Goal: Transaction & Acquisition: Purchase product/service

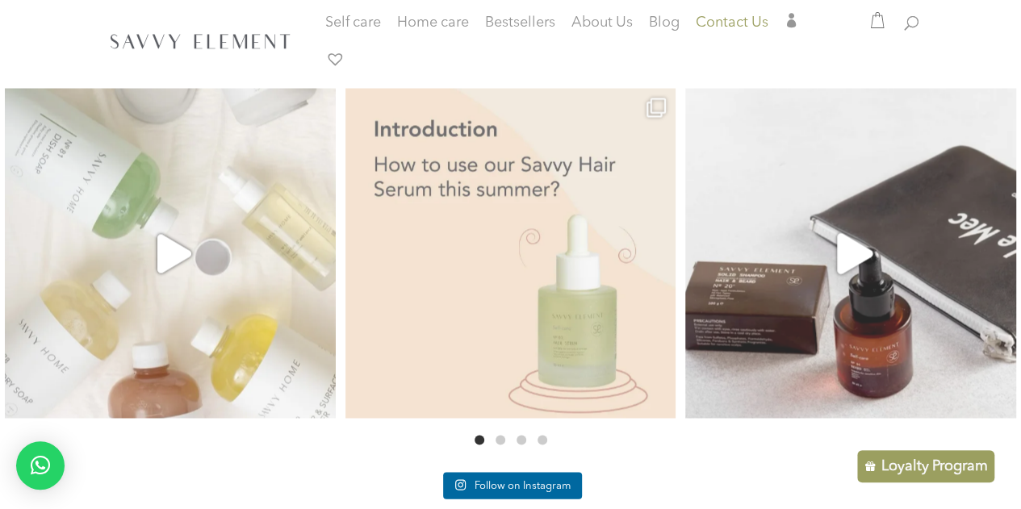
scroll to position [1434, 0]
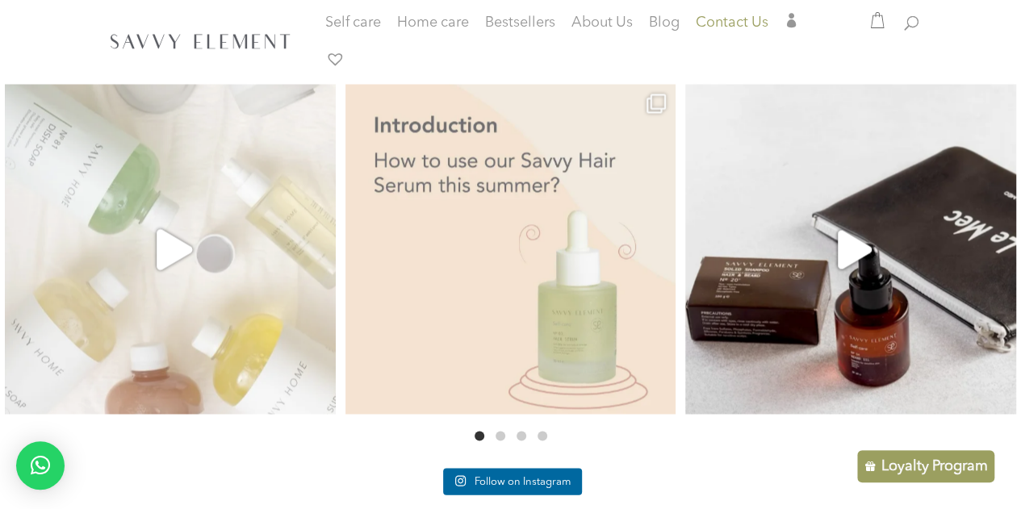
click at [237, 273] on link at bounding box center [170, 249] width 347 height 347
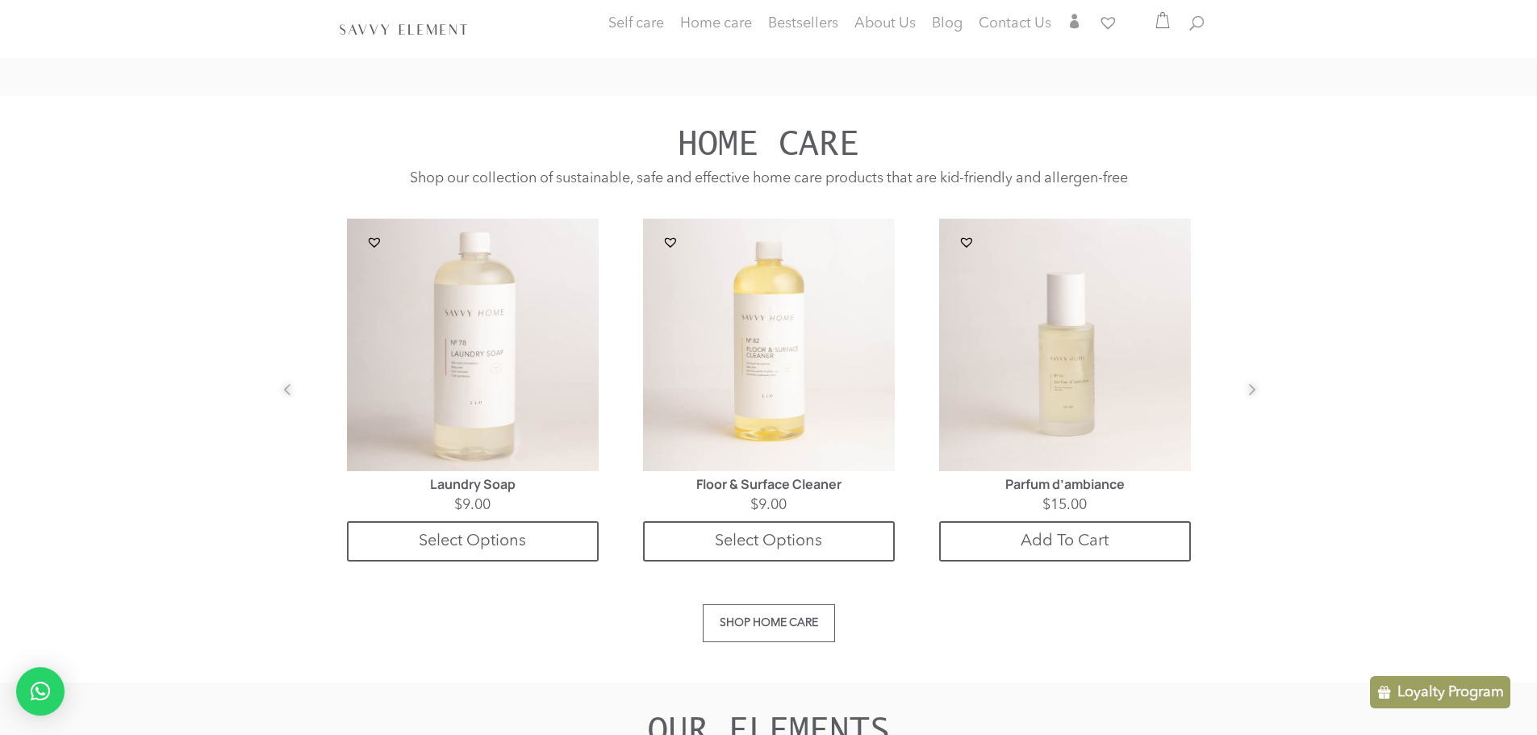
scroll to position [1485, 0]
click at [1245, 394] on button "Next" at bounding box center [1237, 402] width 16 height 16
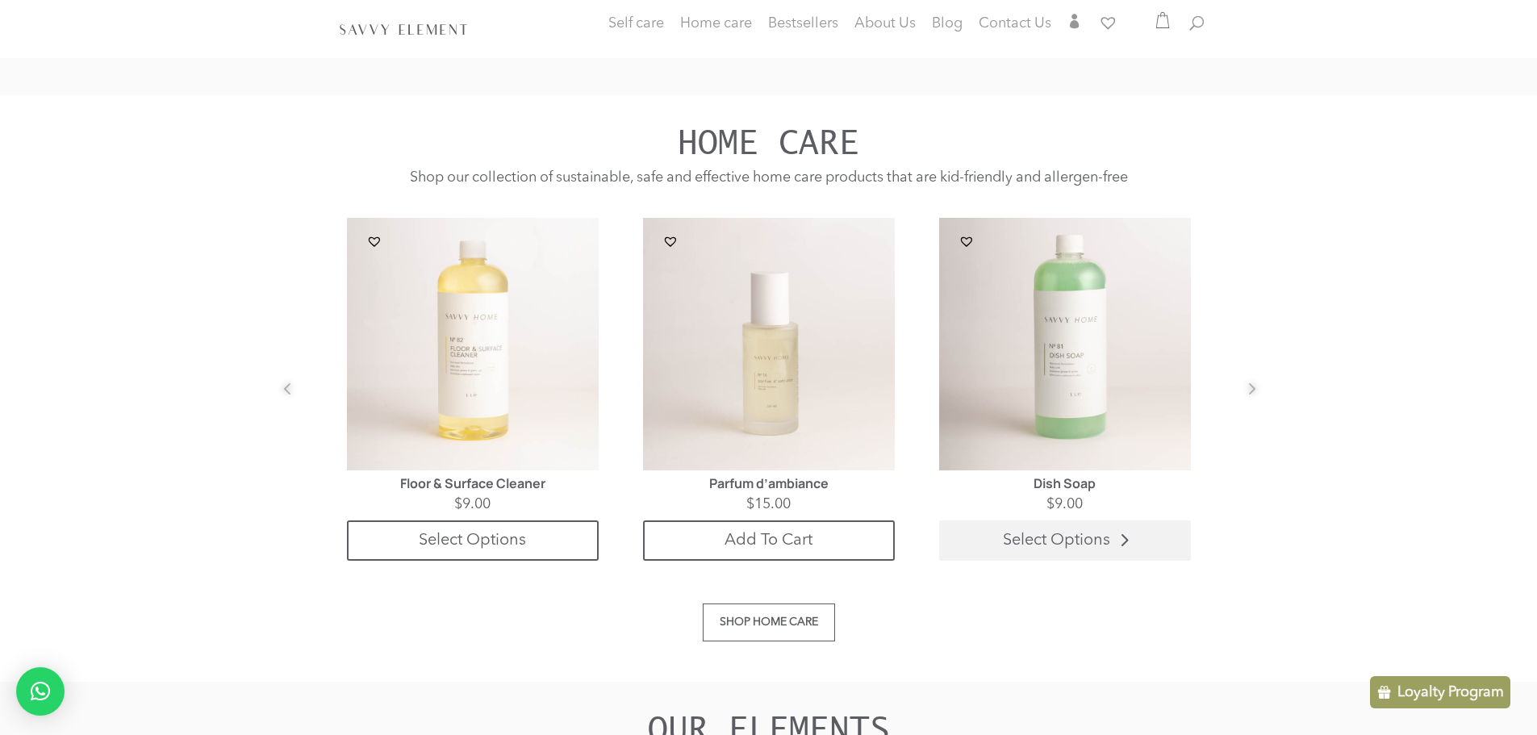
click at [1055, 533] on link "Select Options" at bounding box center [1065, 540] width 252 height 40
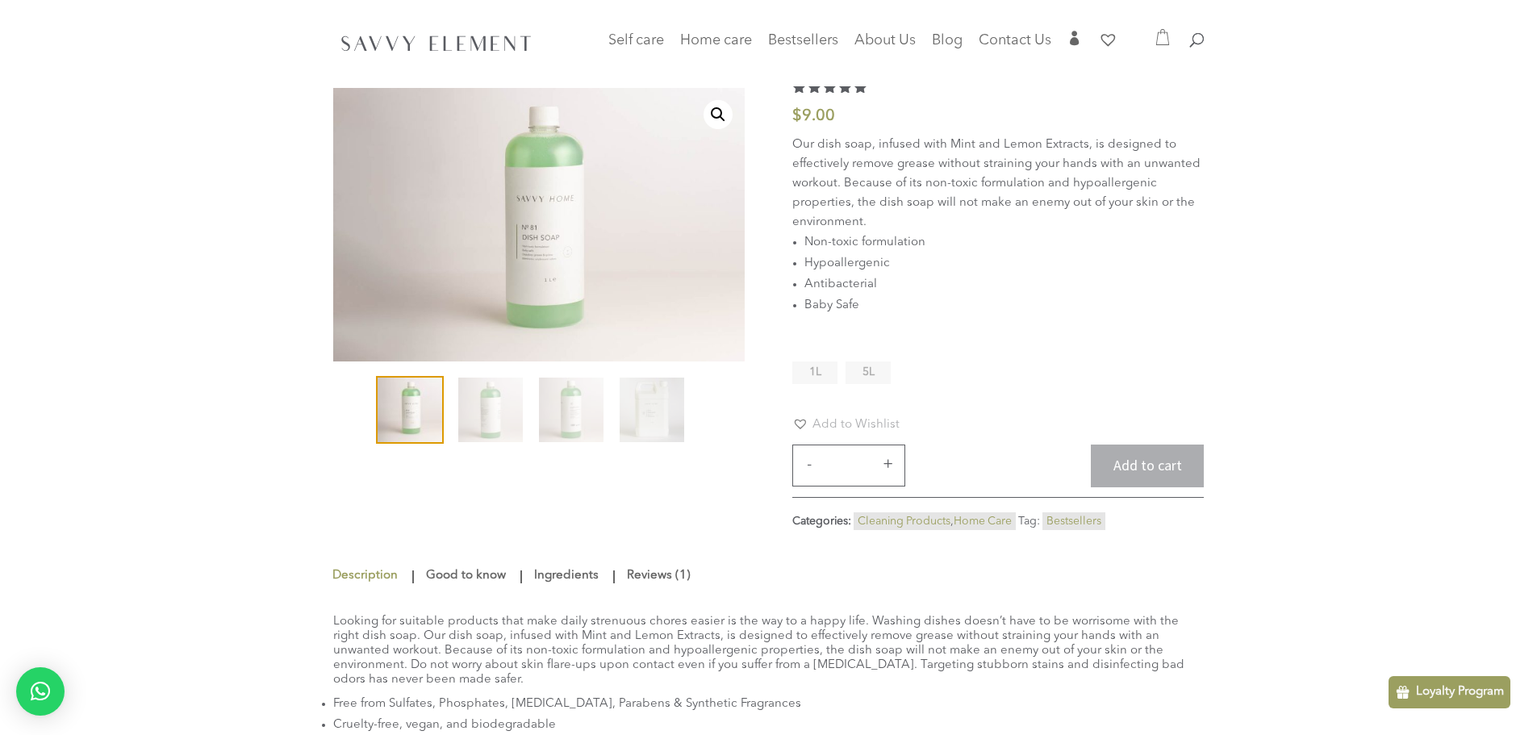
click at [811, 374] on span "1L" at bounding box center [815, 371] width 12 height 11
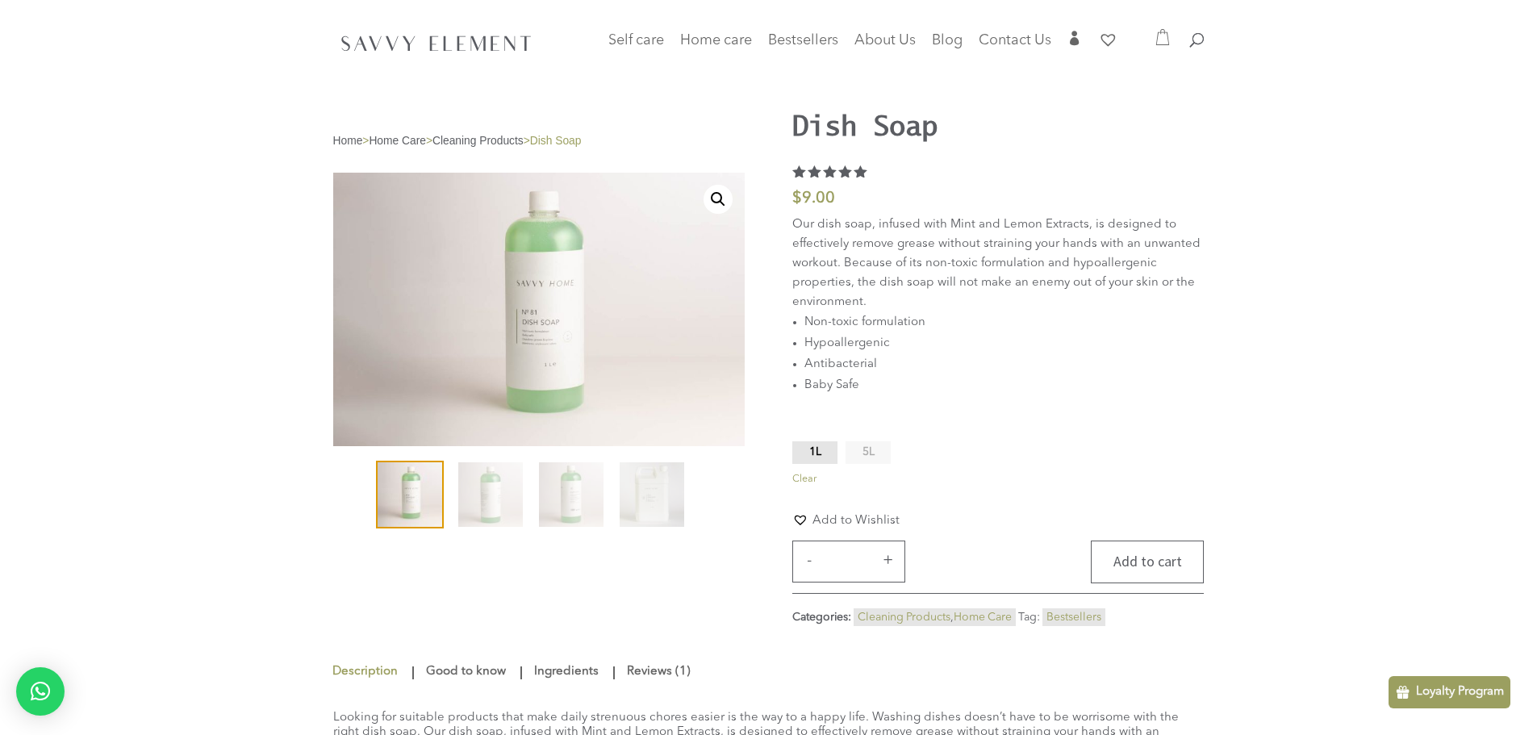
click at [1133, 558] on button "Add to cart" at bounding box center [1147, 562] width 113 height 43
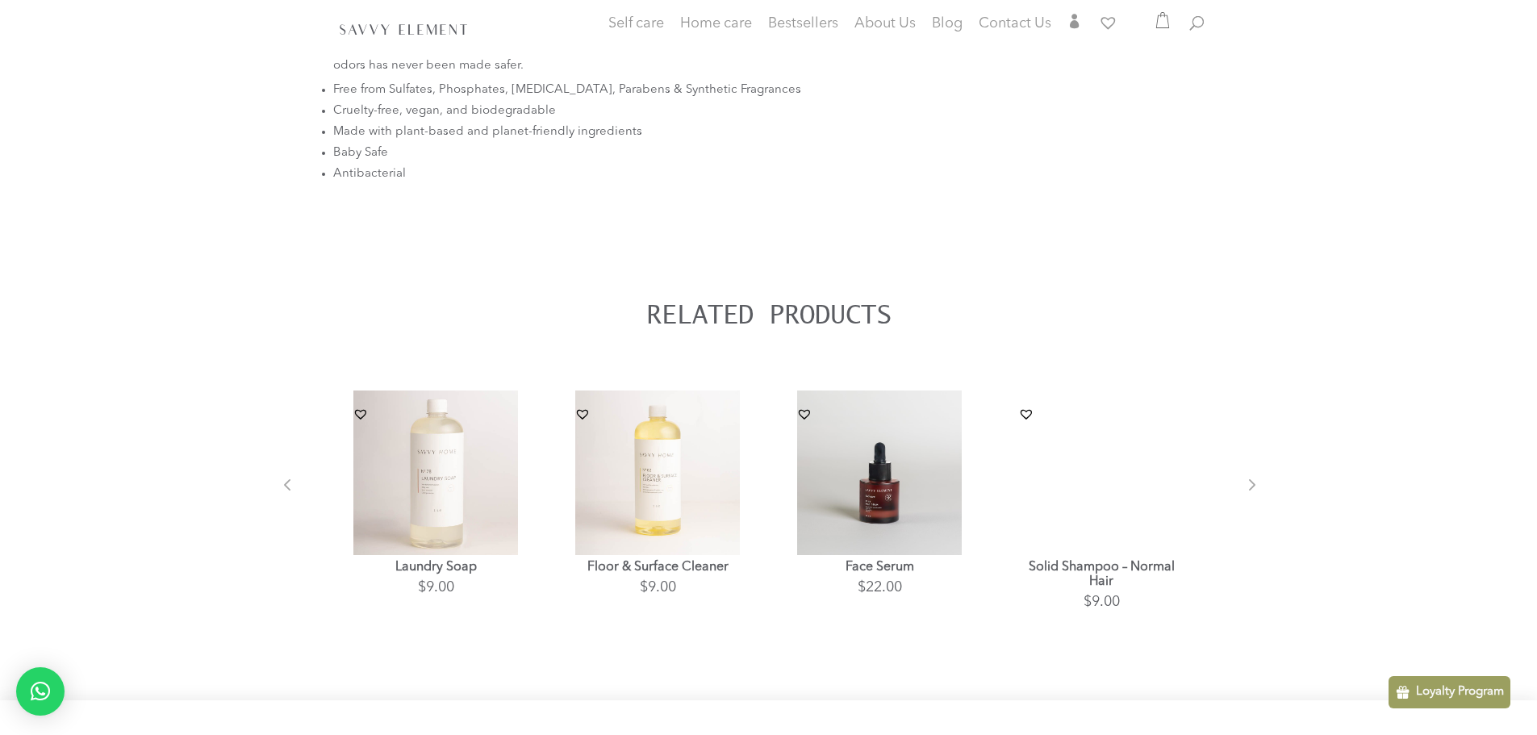
scroll to position [775, 0]
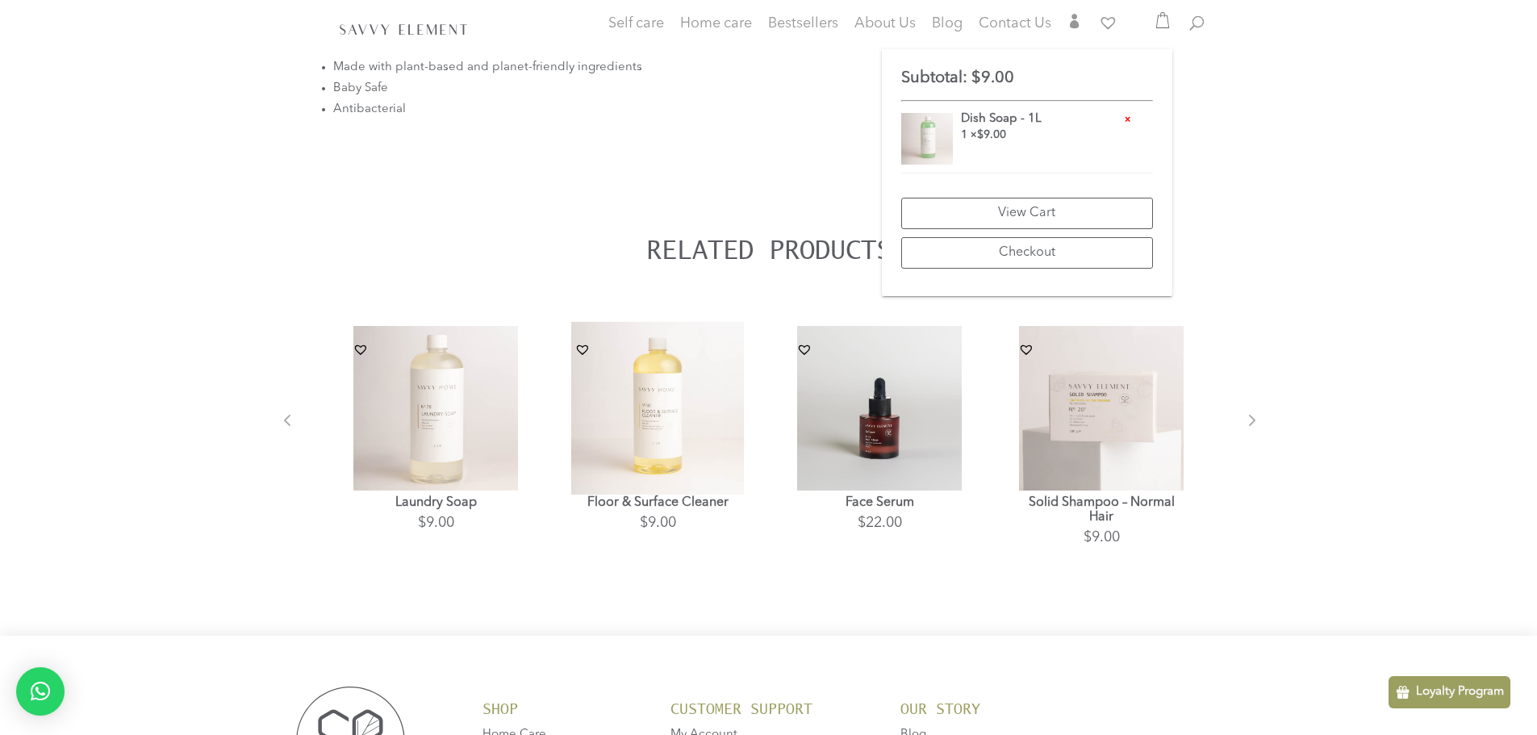
click at [641, 393] on img at bounding box center [657, 408] width 173 height 173
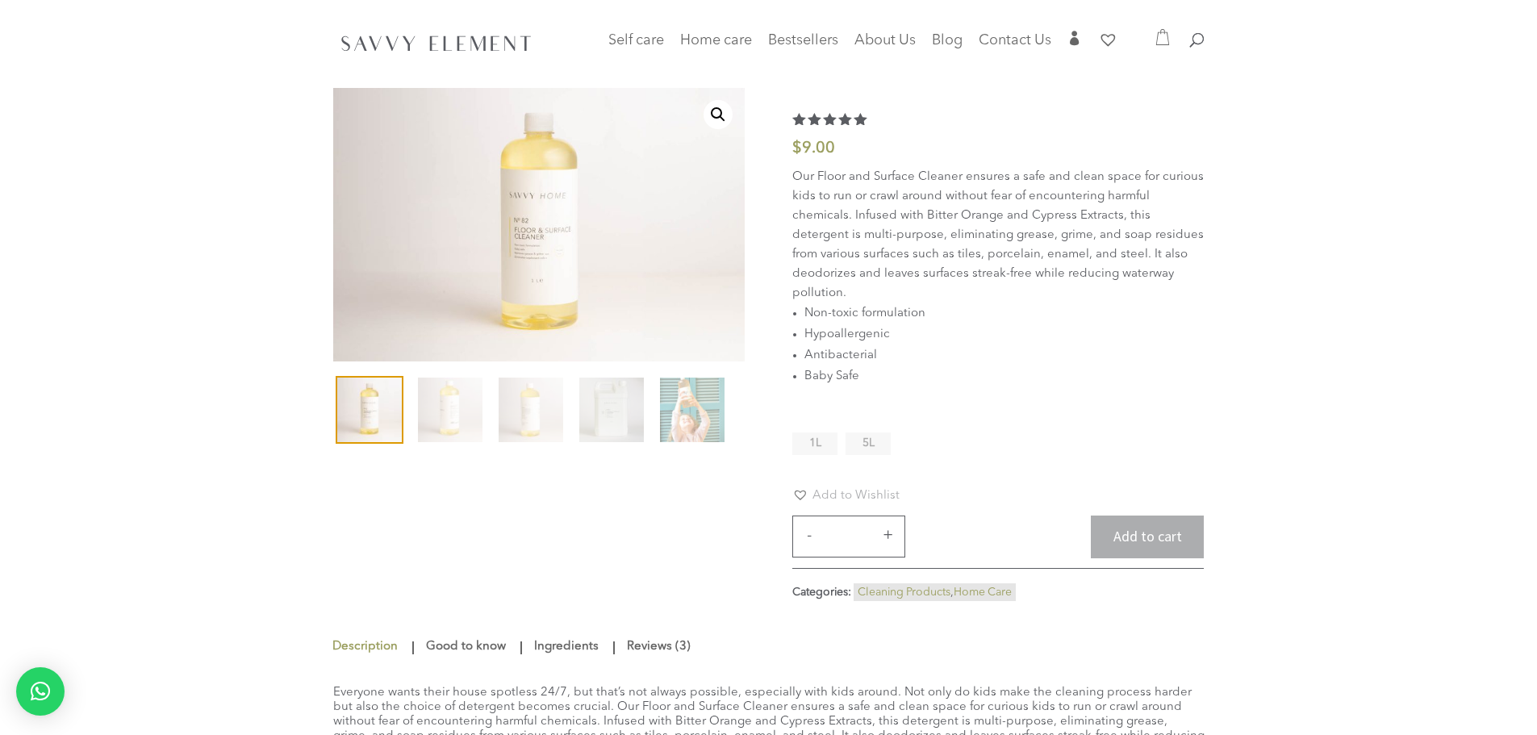
click at [825, 445] on li "1L" at bounding box center [814, 444] width 45 height 23
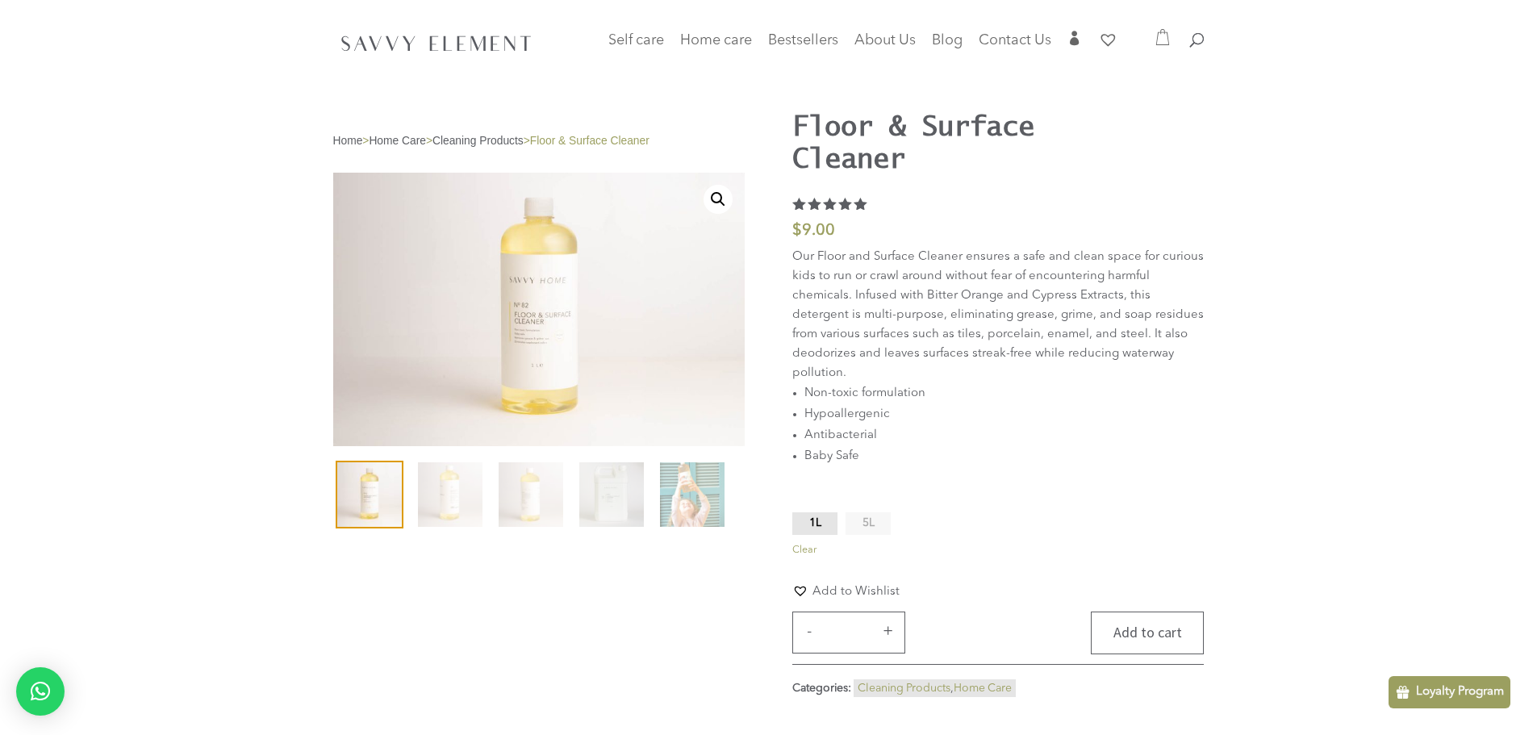
click at [1153, 648] on button "Add to cart" at bounding box center [1147, 633] width 113 height 43
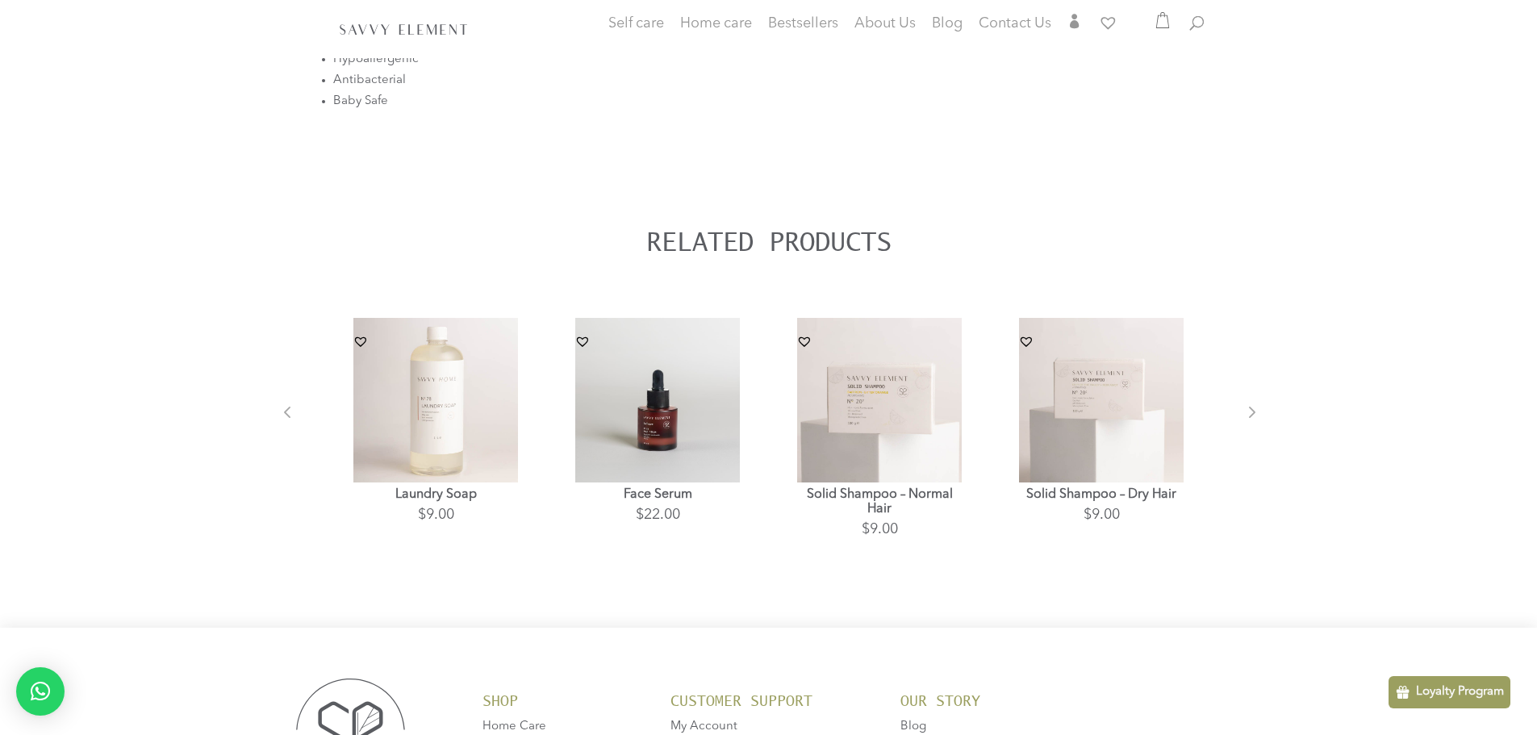
scroll to position [904, 0]
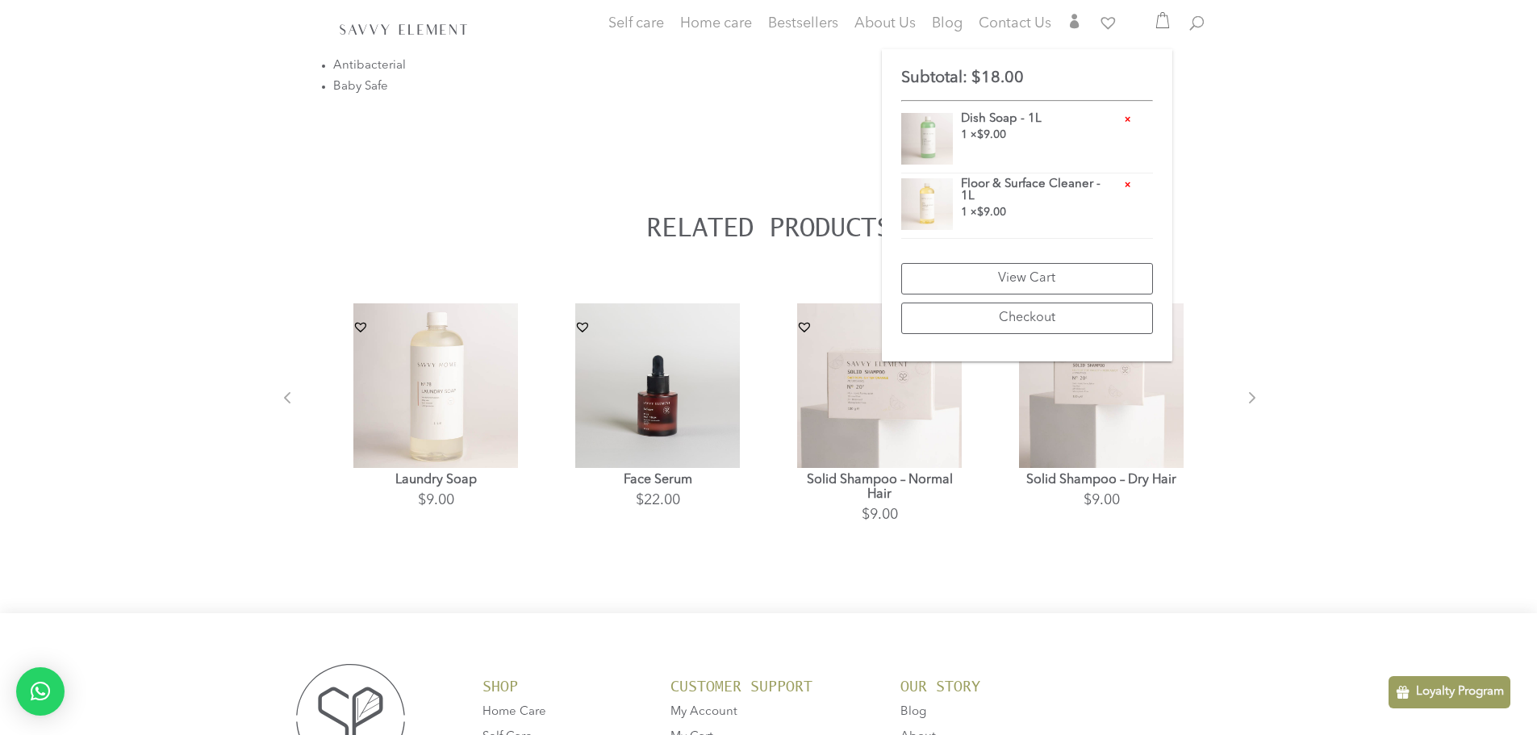
click at [1245, 403] on button "Next" at bounding box center [1237, 411] width 16 height 16
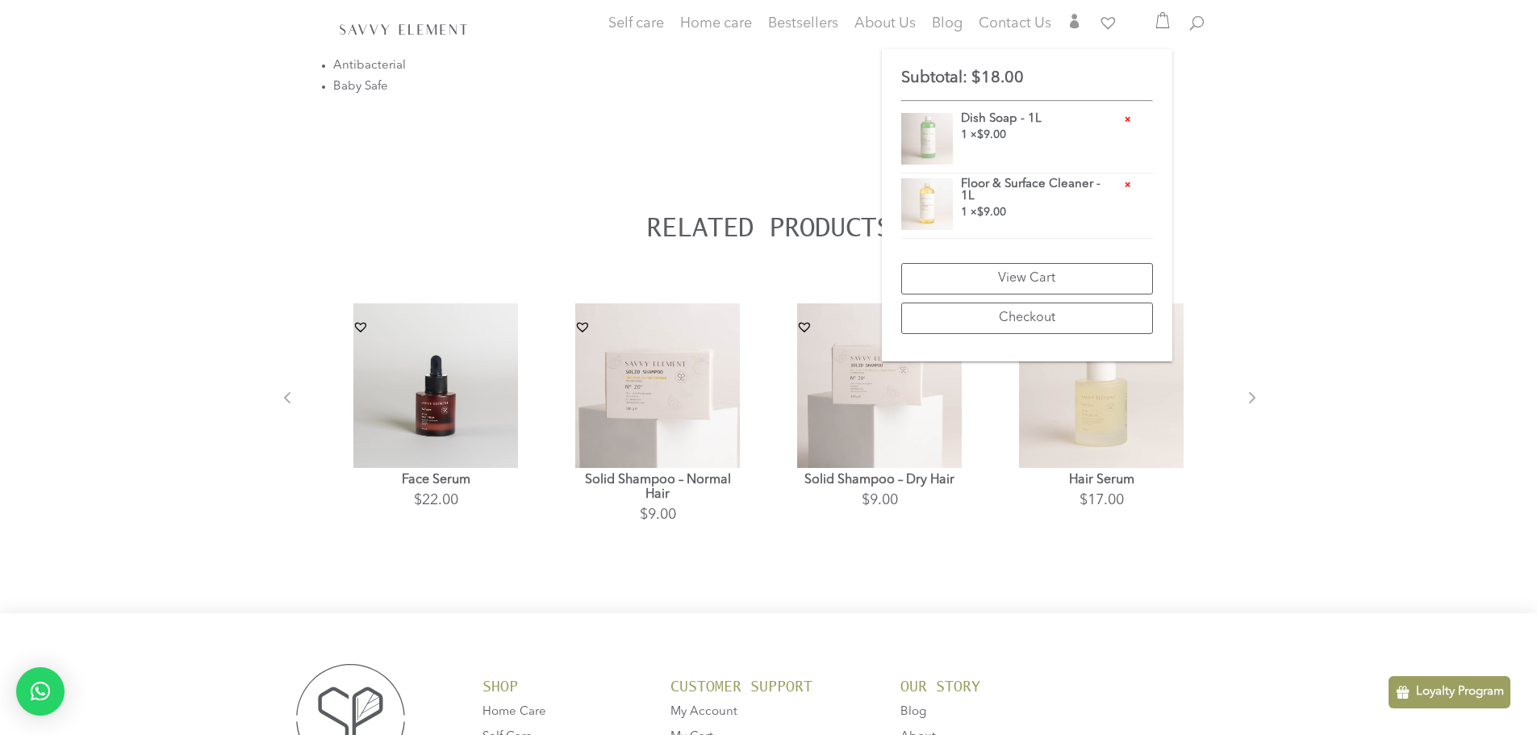
click at [1245, 403] on button "Next" at bounding box center [1237, 411] width 16 height 16
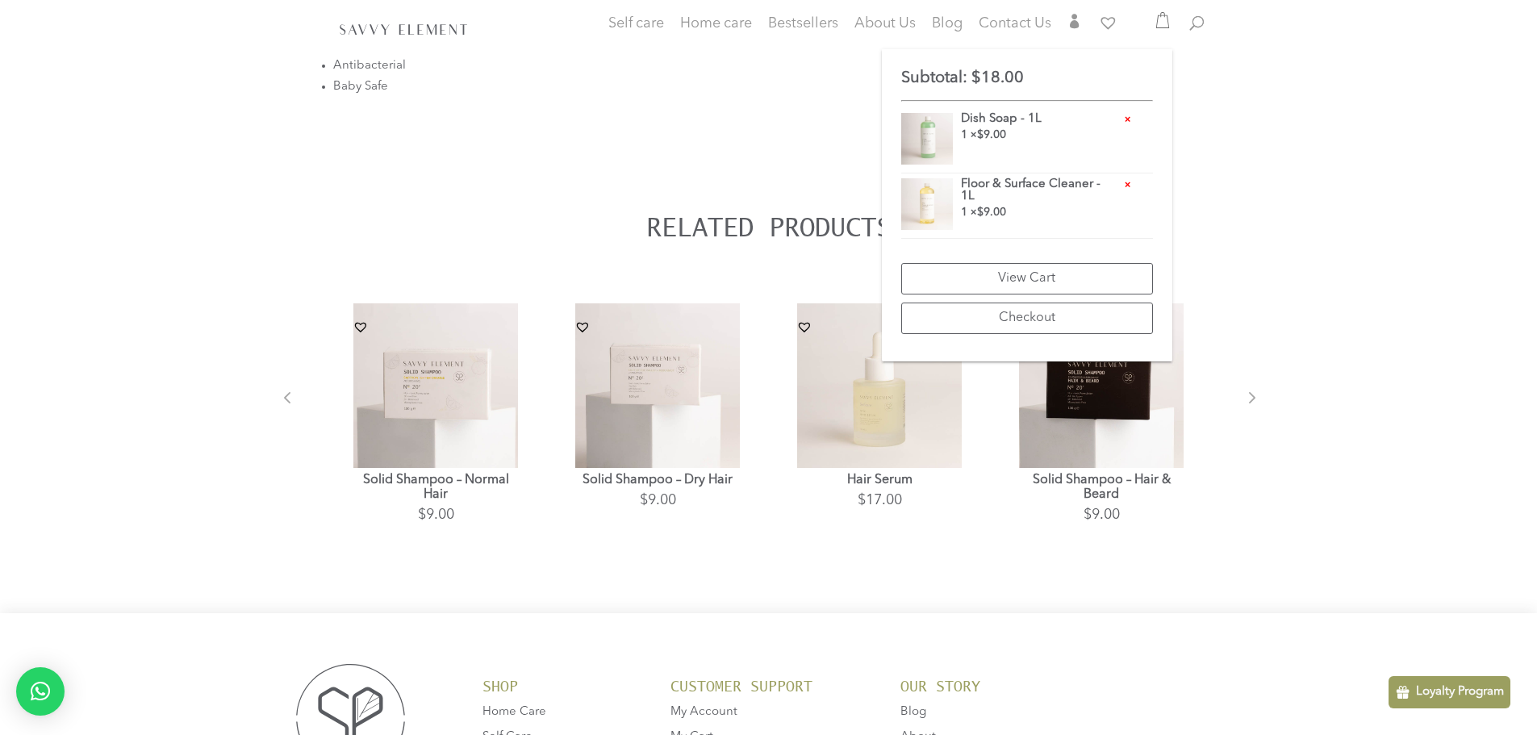
click at [1245, 403] on button "Next" at bounding box center [1237, 411] width 16 height 16
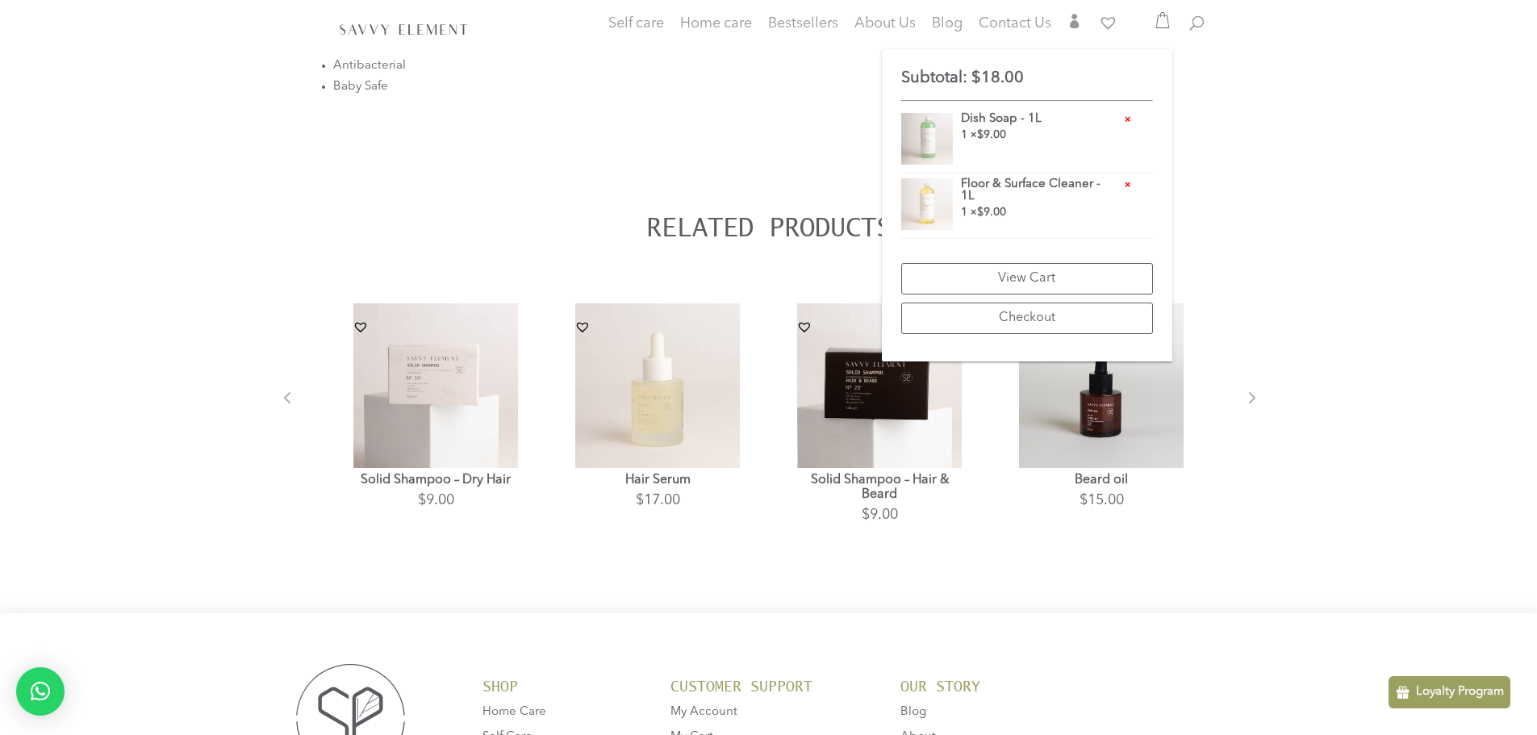
click at [1245, 403] on button "Next" at bounding box center [1237, 411] width 16 height 16
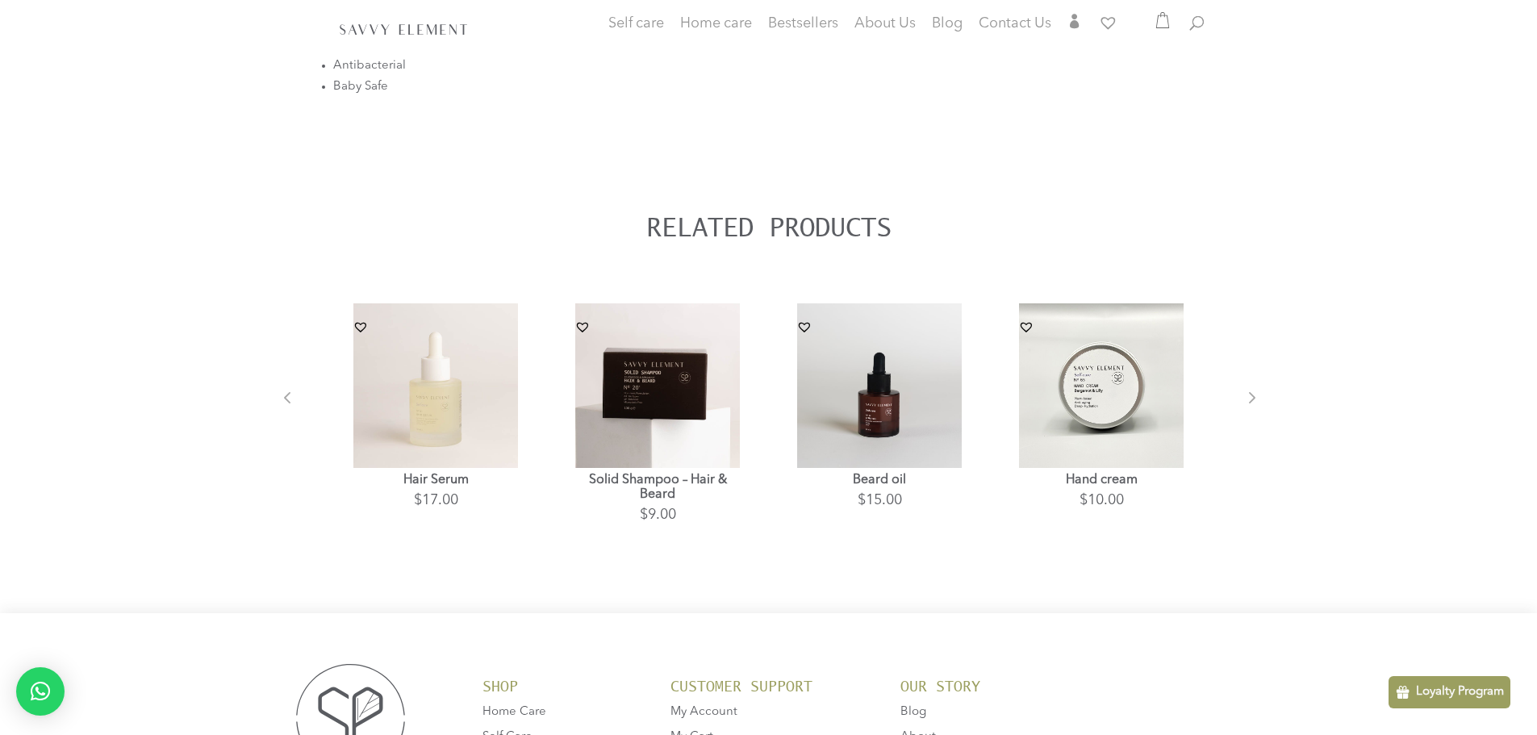
click at [1245, 403] on button "Next" at bounding box center [1237, 411] width 16 height 16
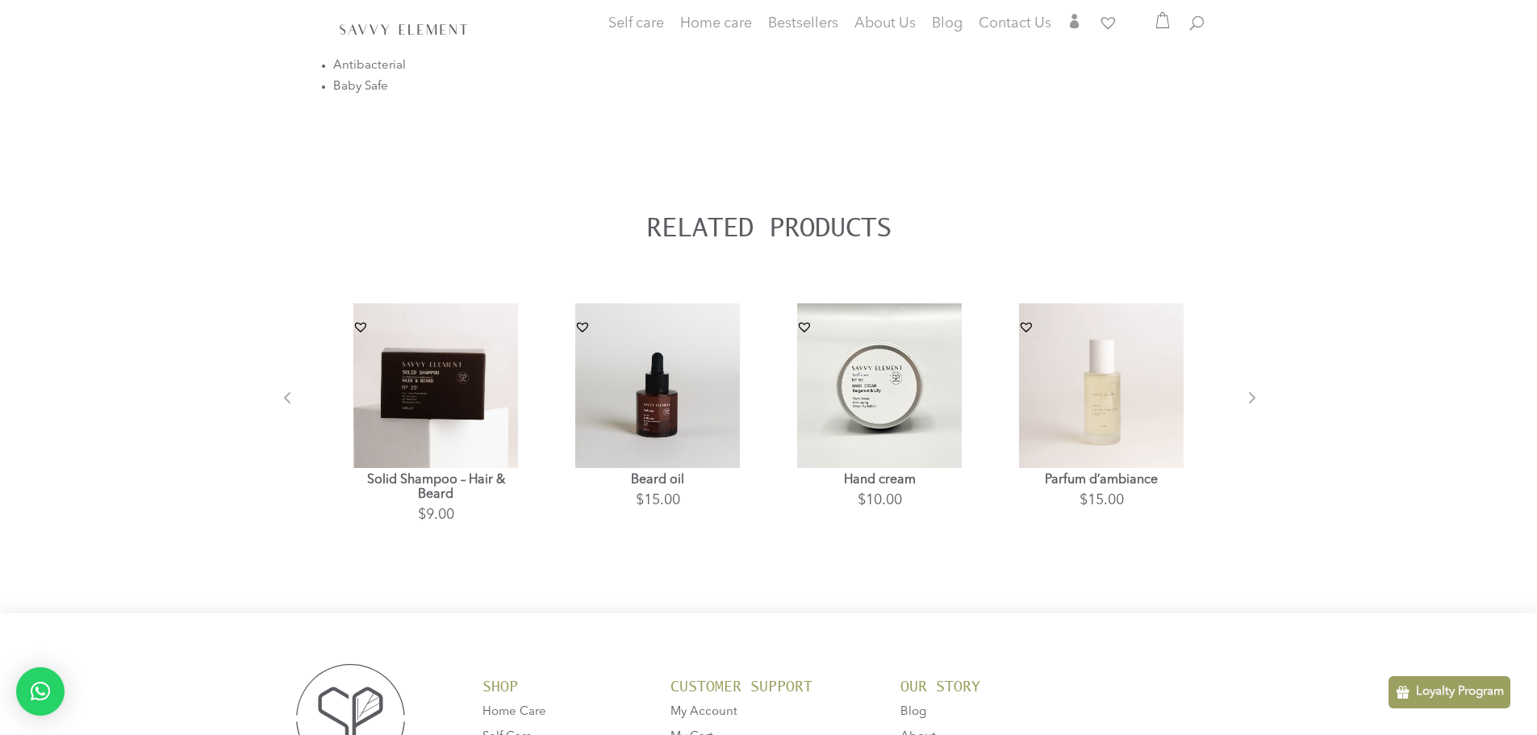
click at [1245, 403] on button "Next" at bounding box center [1237, 411] width 16 height 16
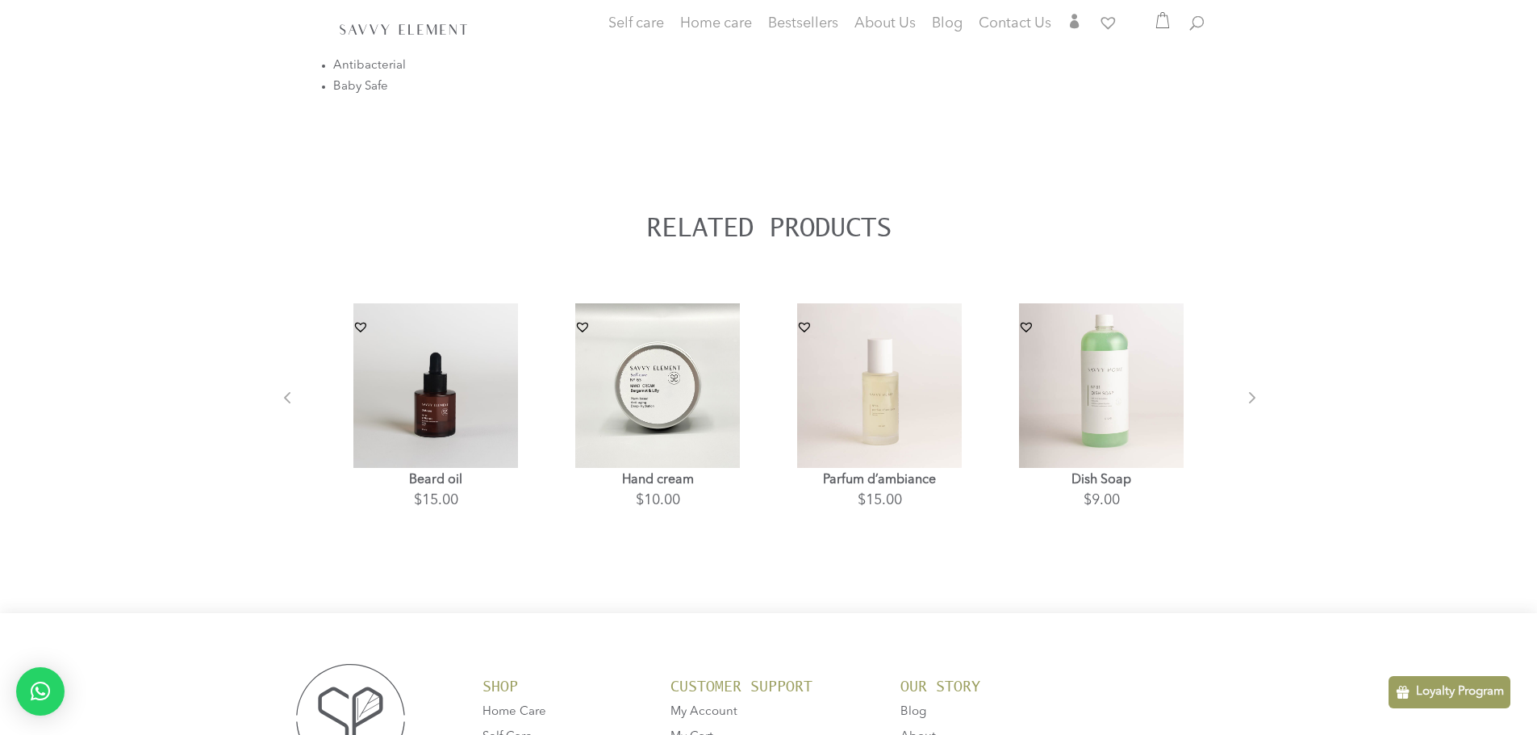
click at [1245, 403] on button "Next" at bounding box center [1237, 411] width 16 height 16
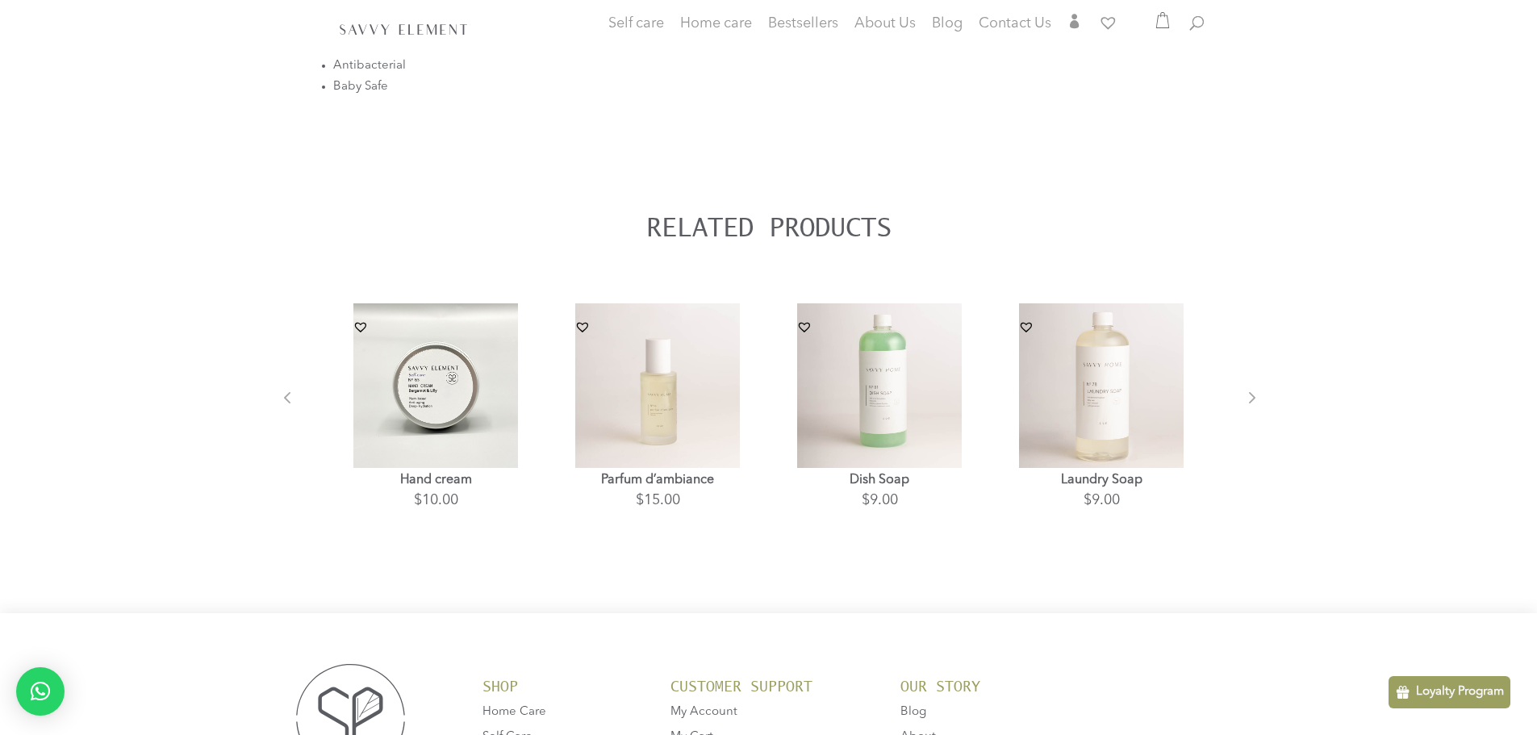
click at [1245, 403] on button "Next" at bounding box center [1237, 411] width 16 height 16
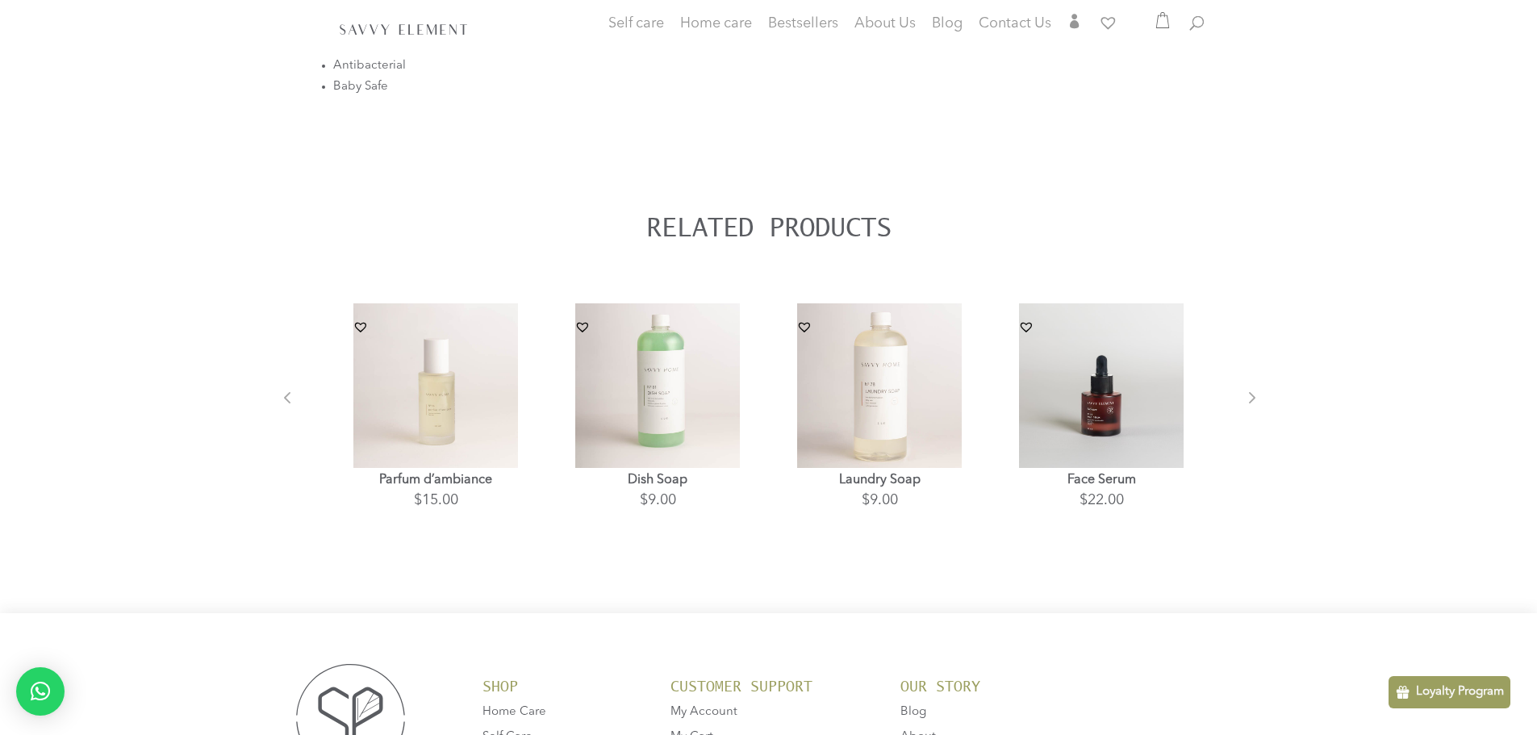
click at [1245, 403] on button "Next" at bounding box center [1237, 411] width 16 height 16
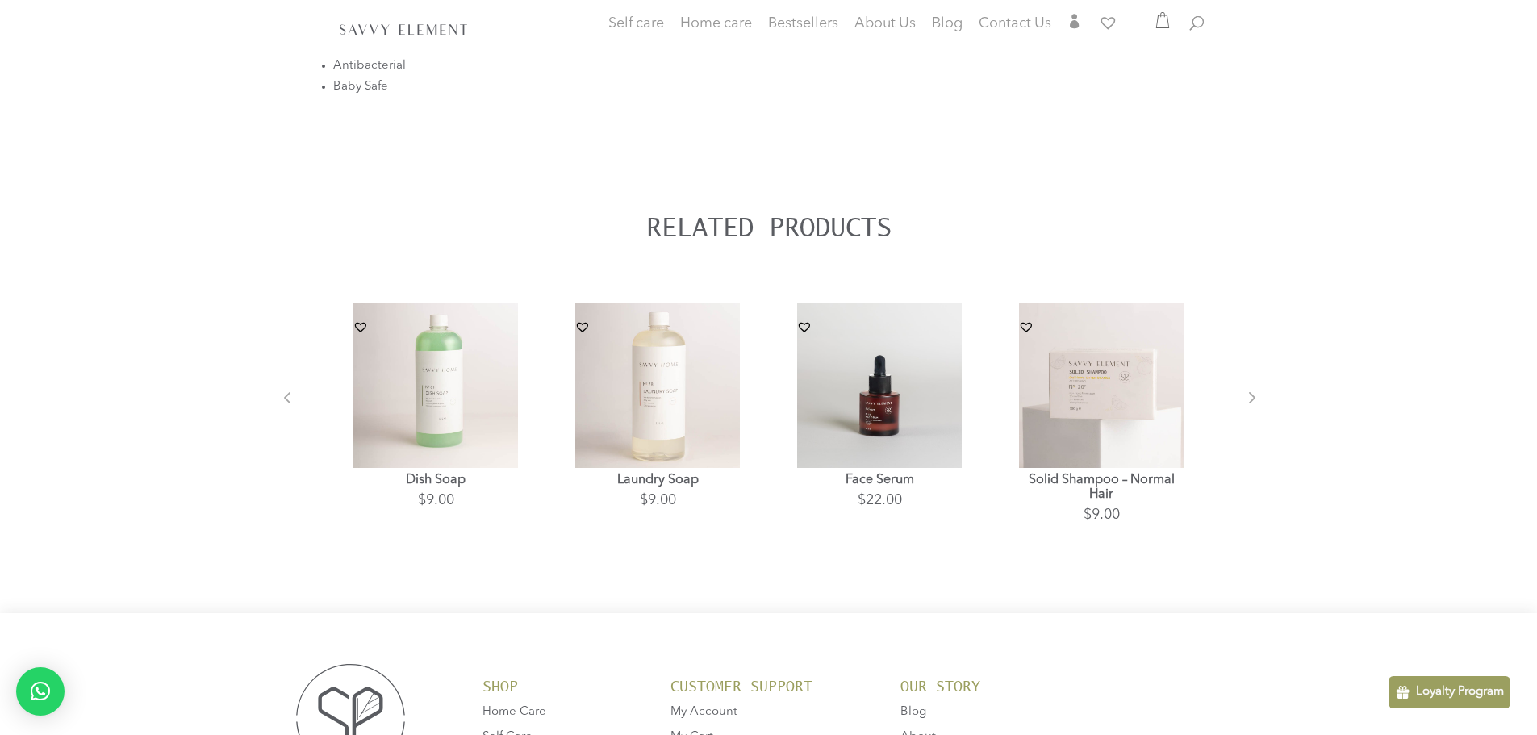
click at [1245, 403] on button "Next" at bounding box center [1237, 411] width 16 height 16
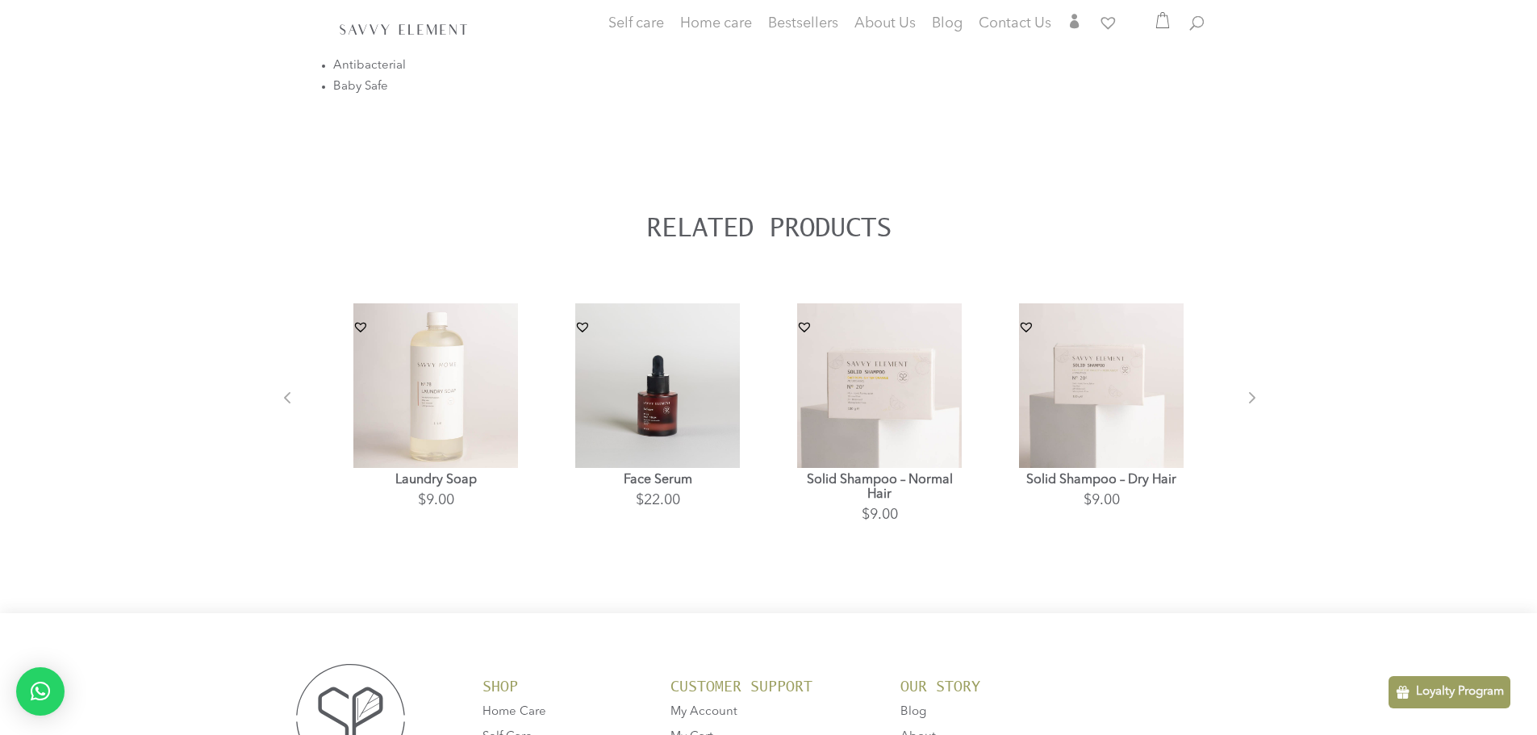
click at [1245, 403] on button "Next" at bounding box center [1237, 411] width 16 height 16
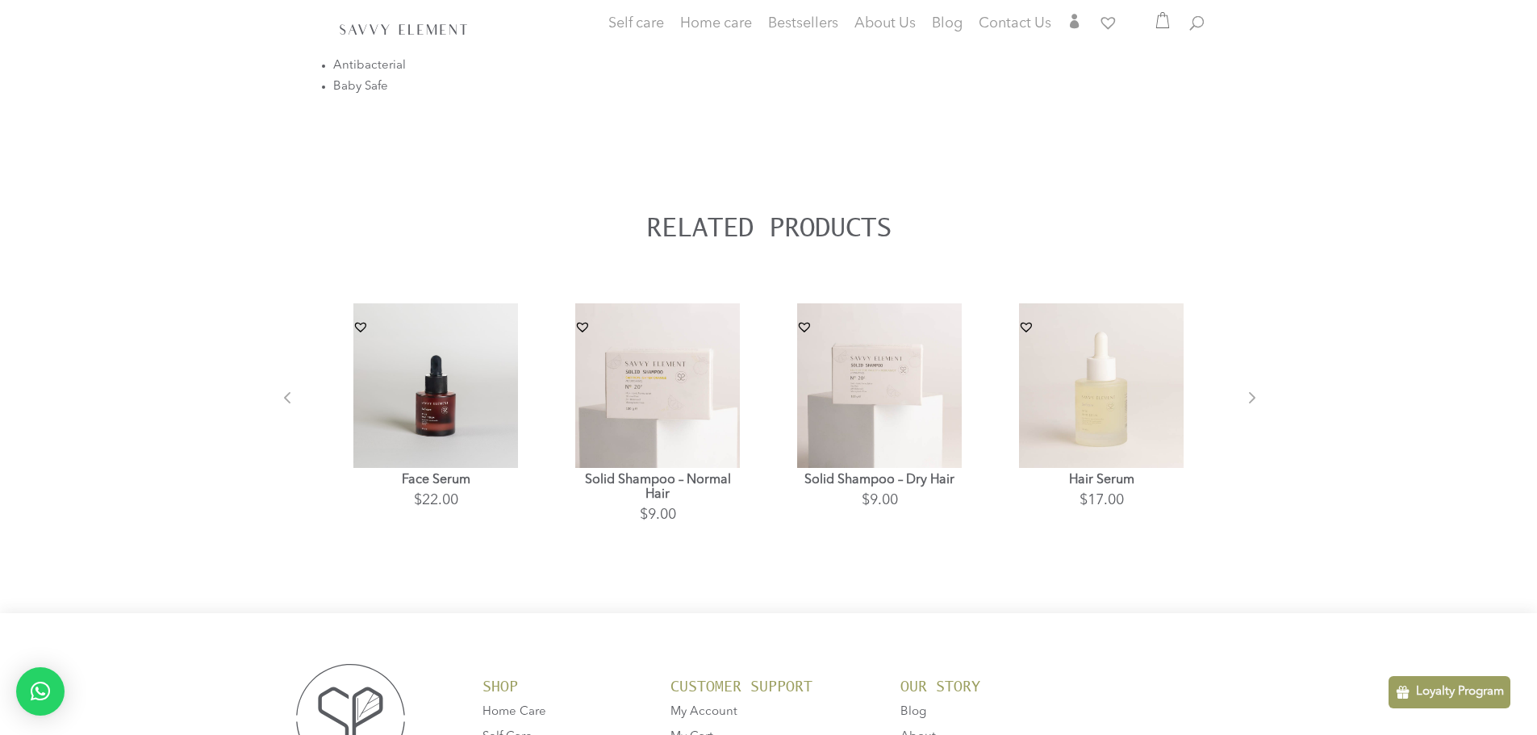
click at [1245, 403] on button "Next" at bounding box center [1237, 411] width 16 height 16
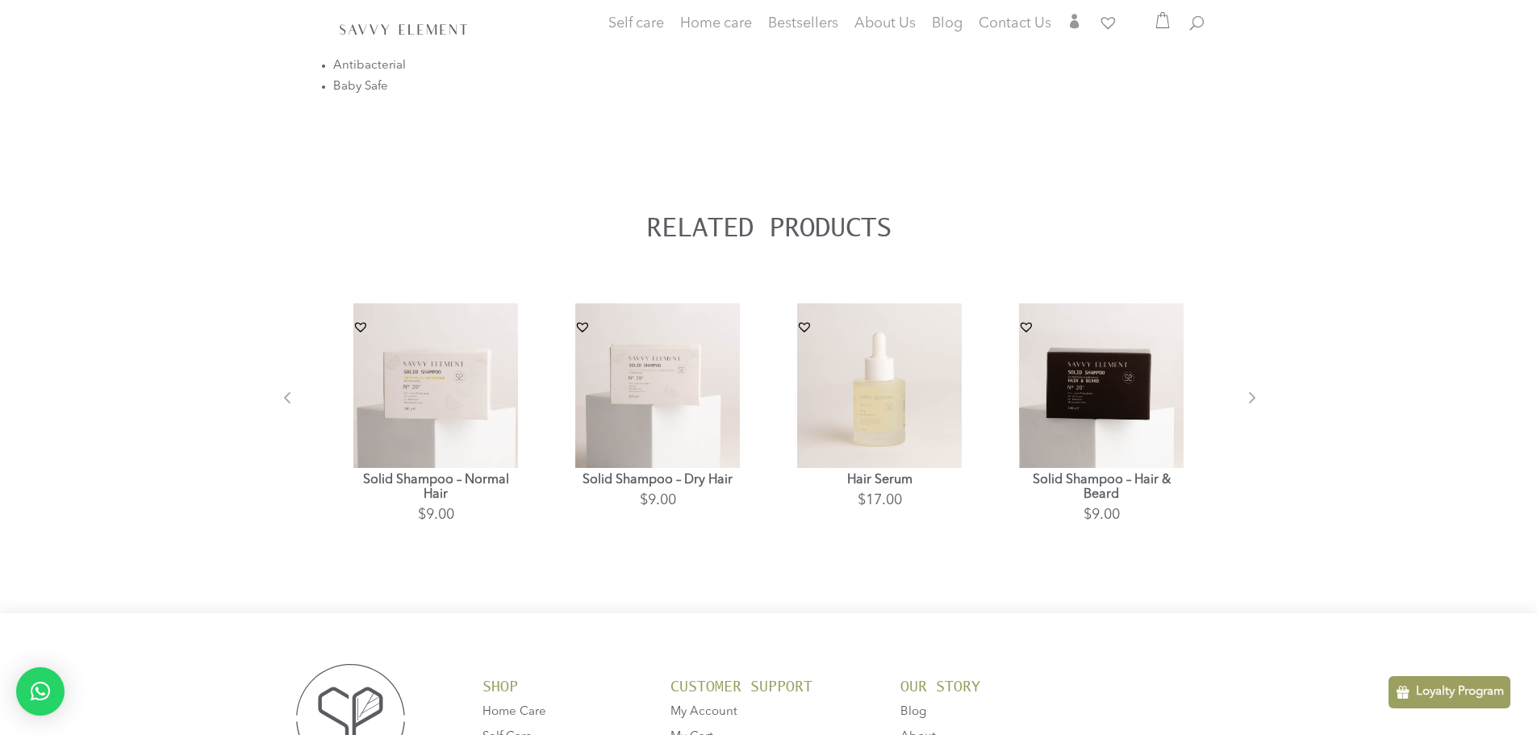
click at [1245, 403] on button "Next" at bounding box center [1237, 411] width 16 height 16
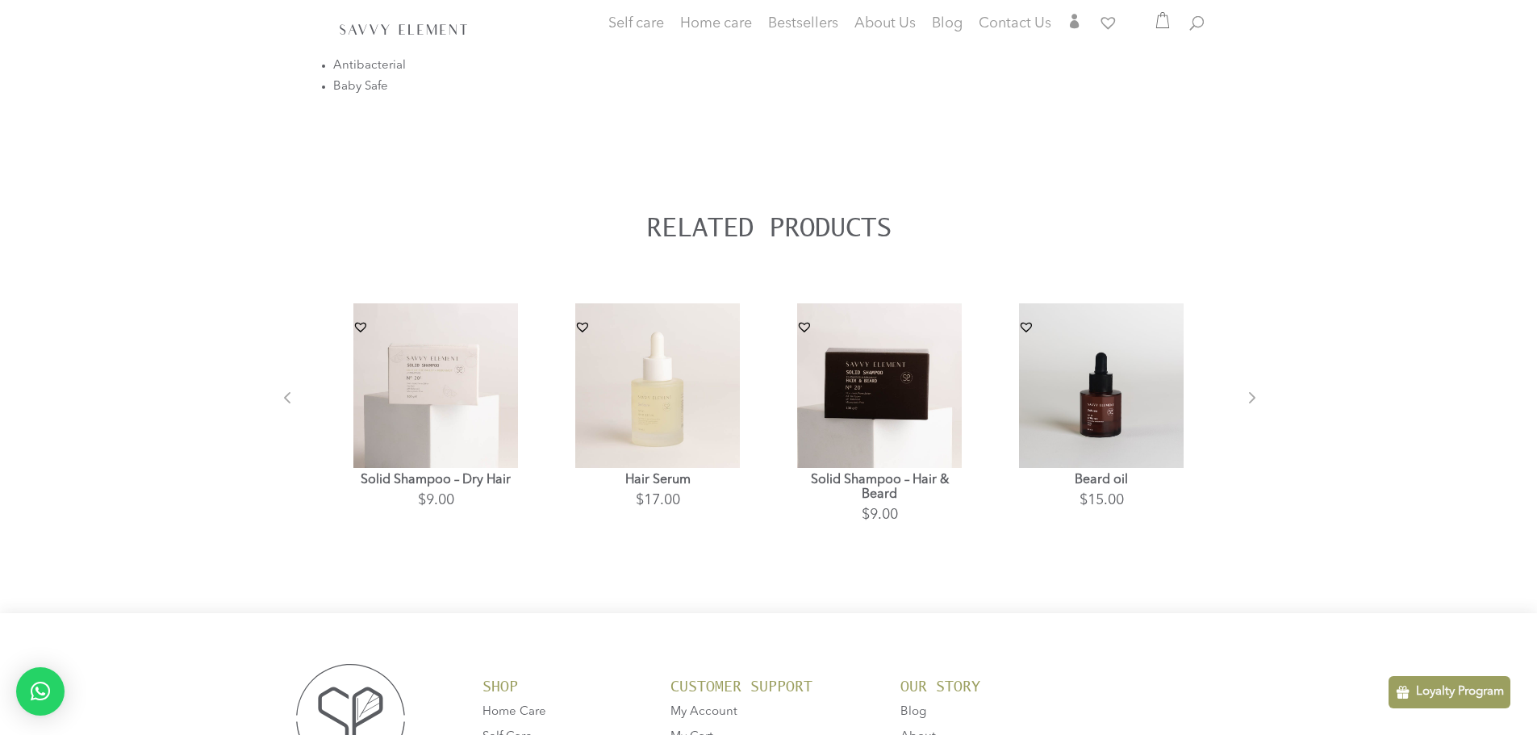
click at [1245, 403] on button "Next" at bounding box center [1237, 411] width 16 height 16
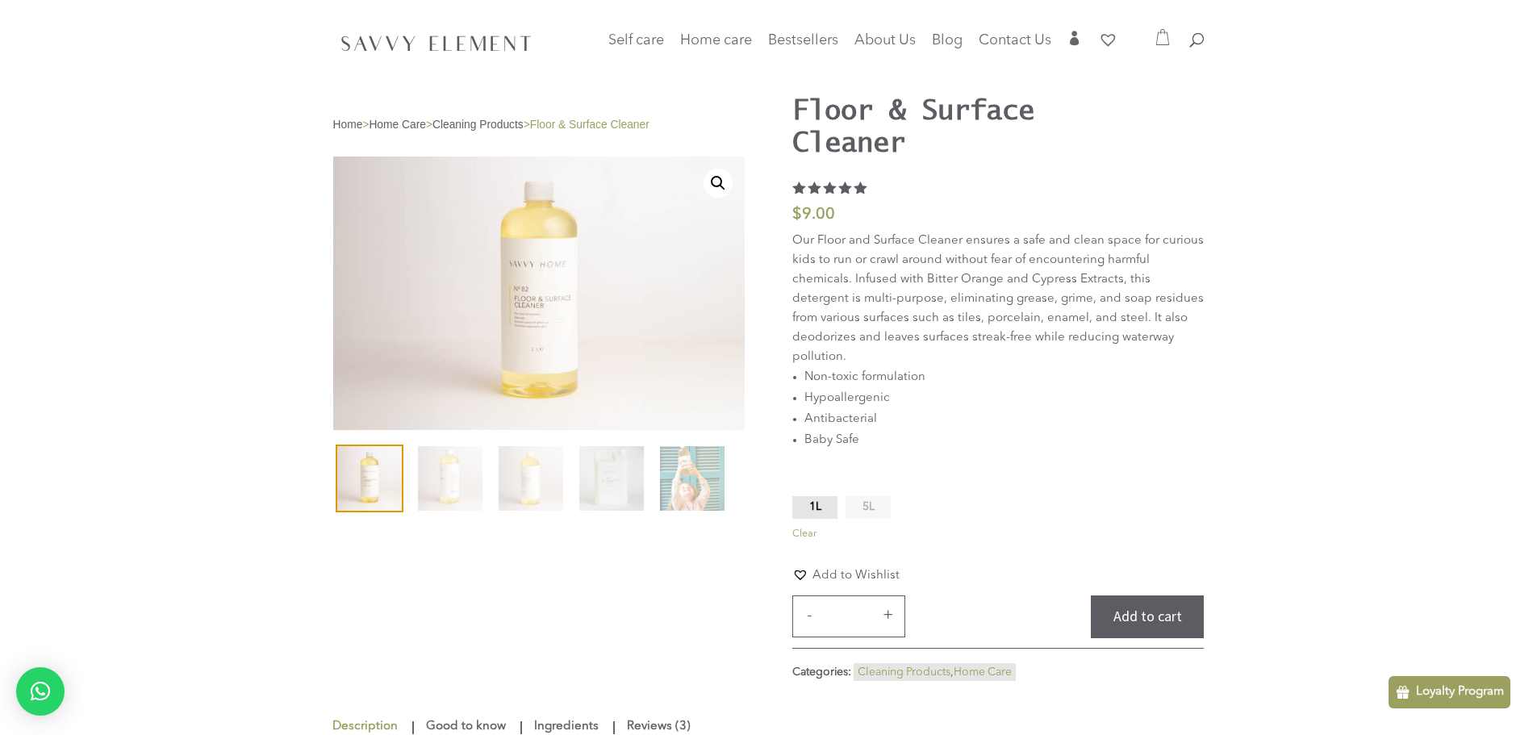
scroll to position [0, 0]
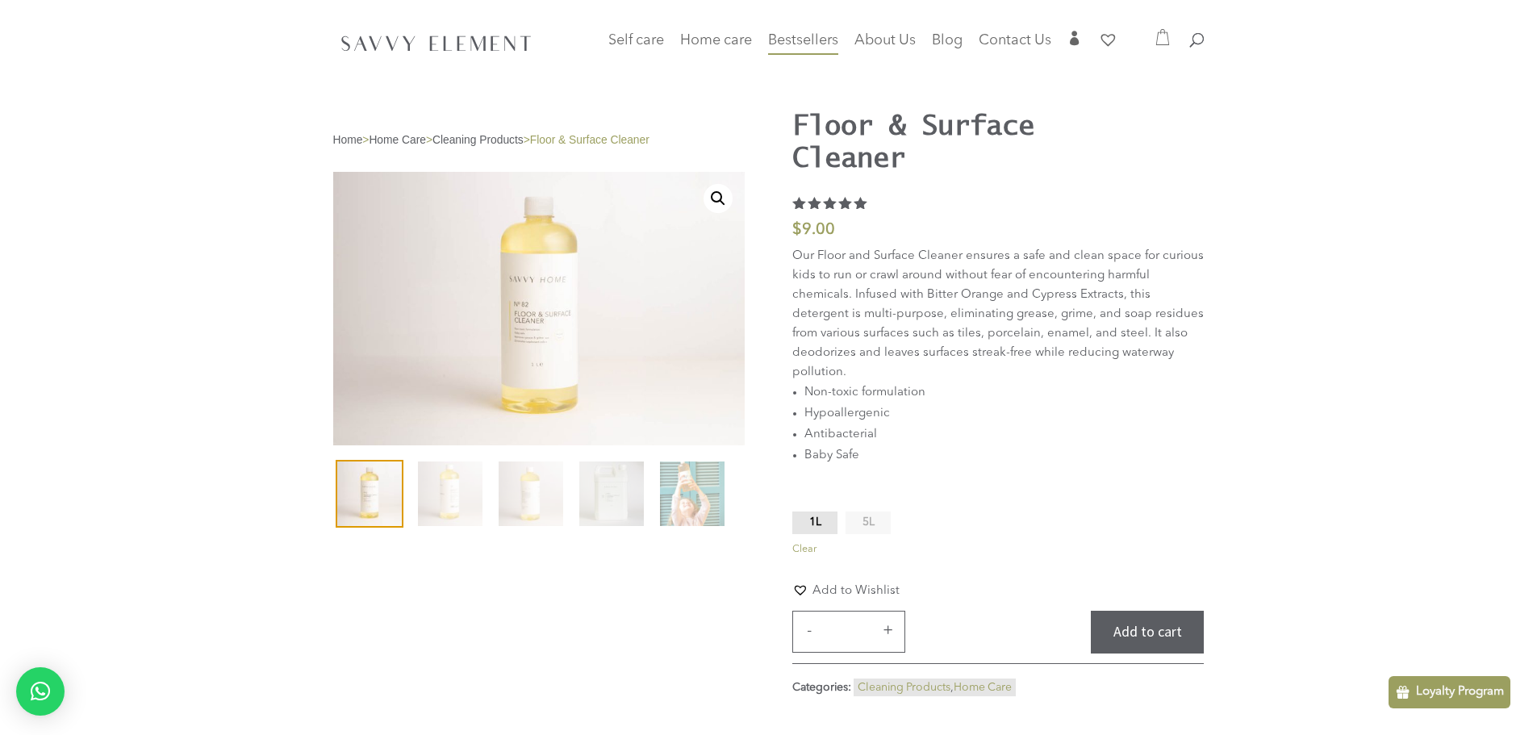
click at [815, 28] on div at bounding box center [768, 43] width 871 height 86
click at [816, 37] on span "Bestsellers" at bounding box center [803, 40] width 70 height 15
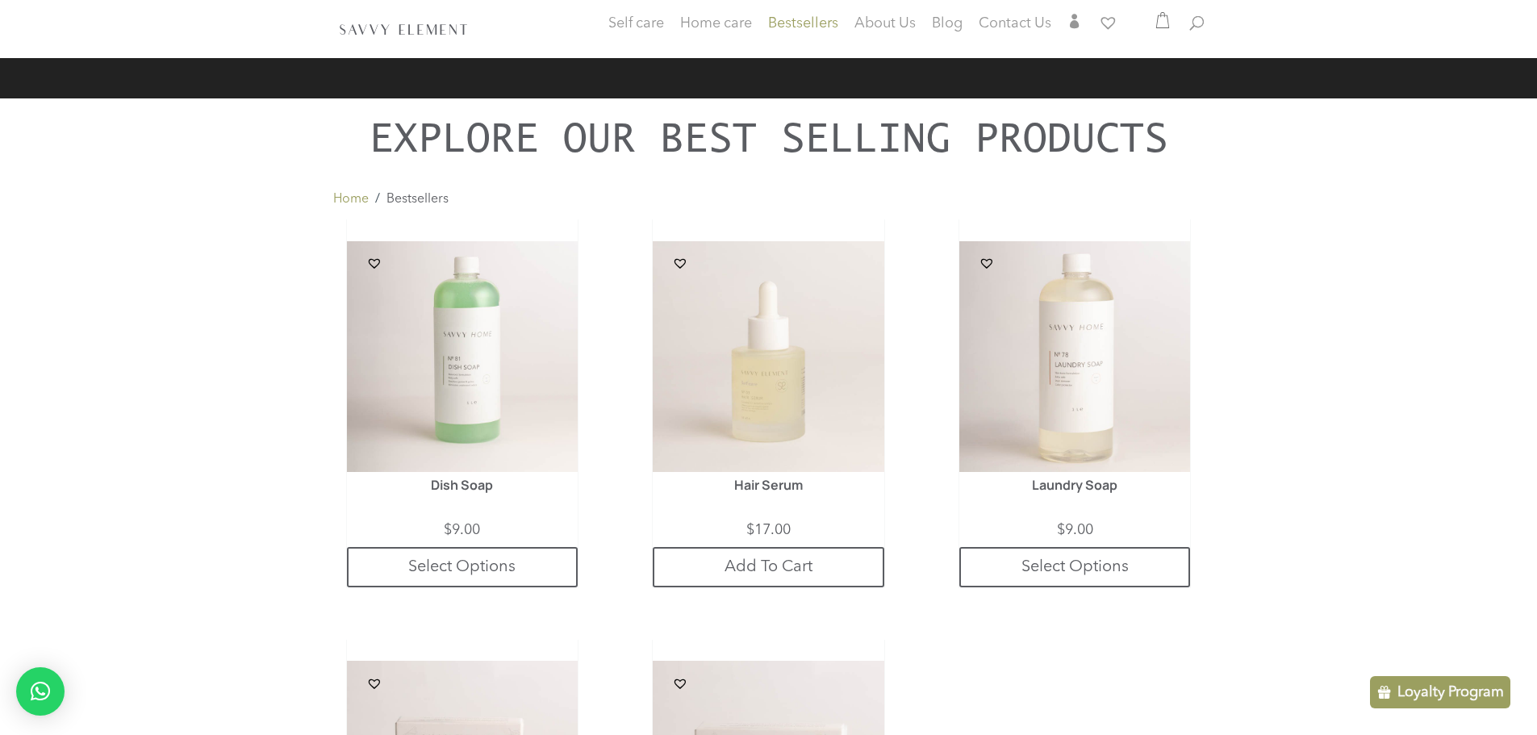
scroll to position [710, 0]
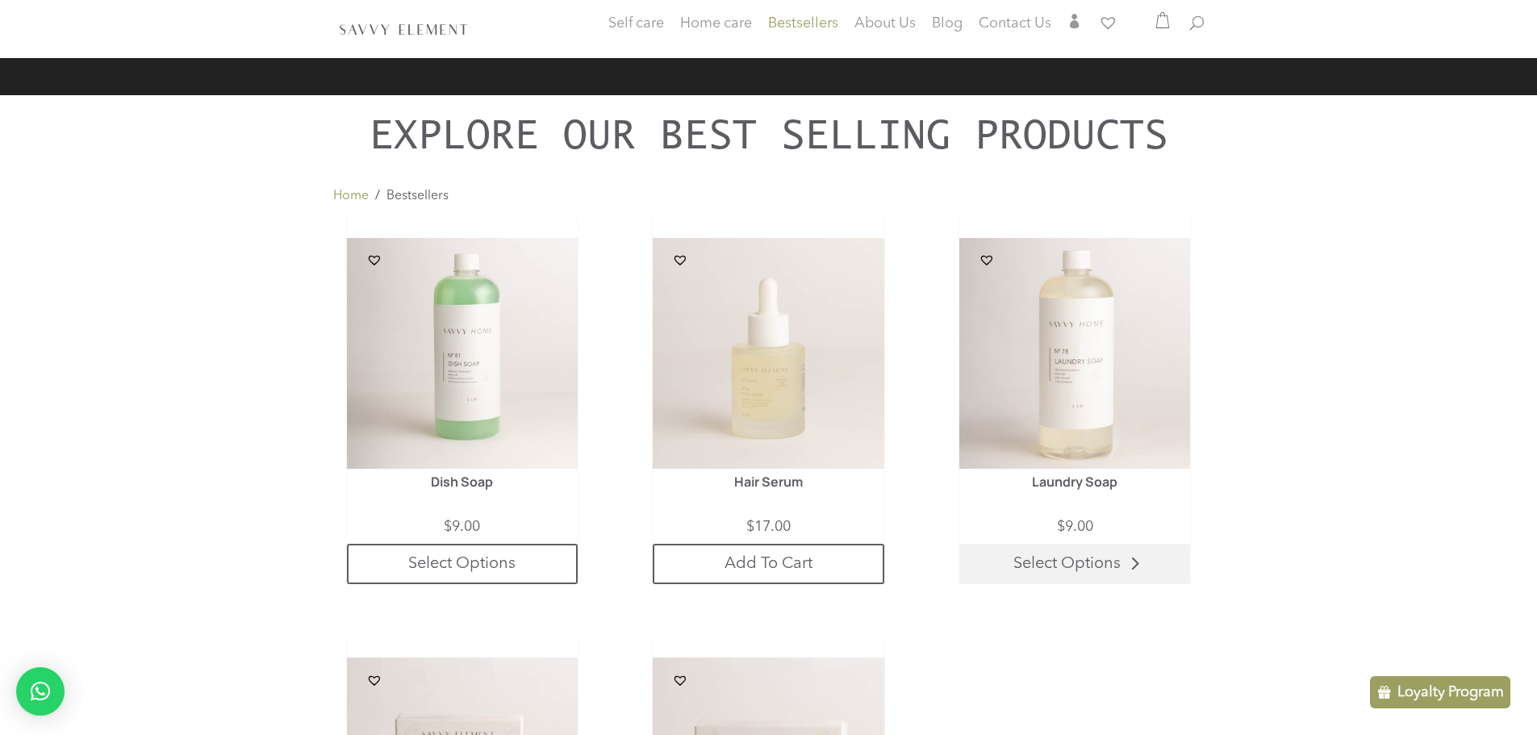
click at [1080, 563] on link "Select Options" at bounding box center [1074, 564] width 231 height 40
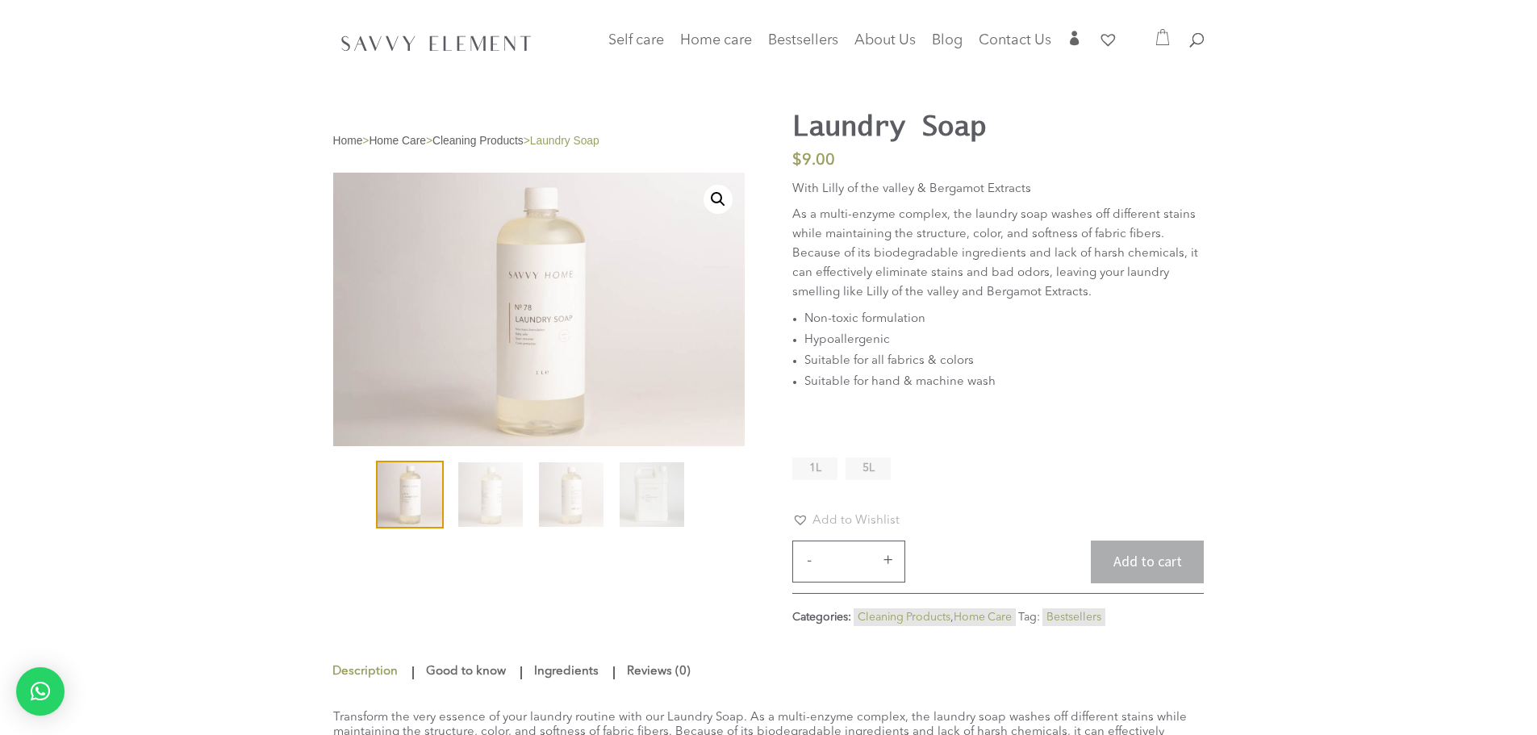
click at [869, 470] on span "5L" at bounding box center [869, 467] width 12 height 11
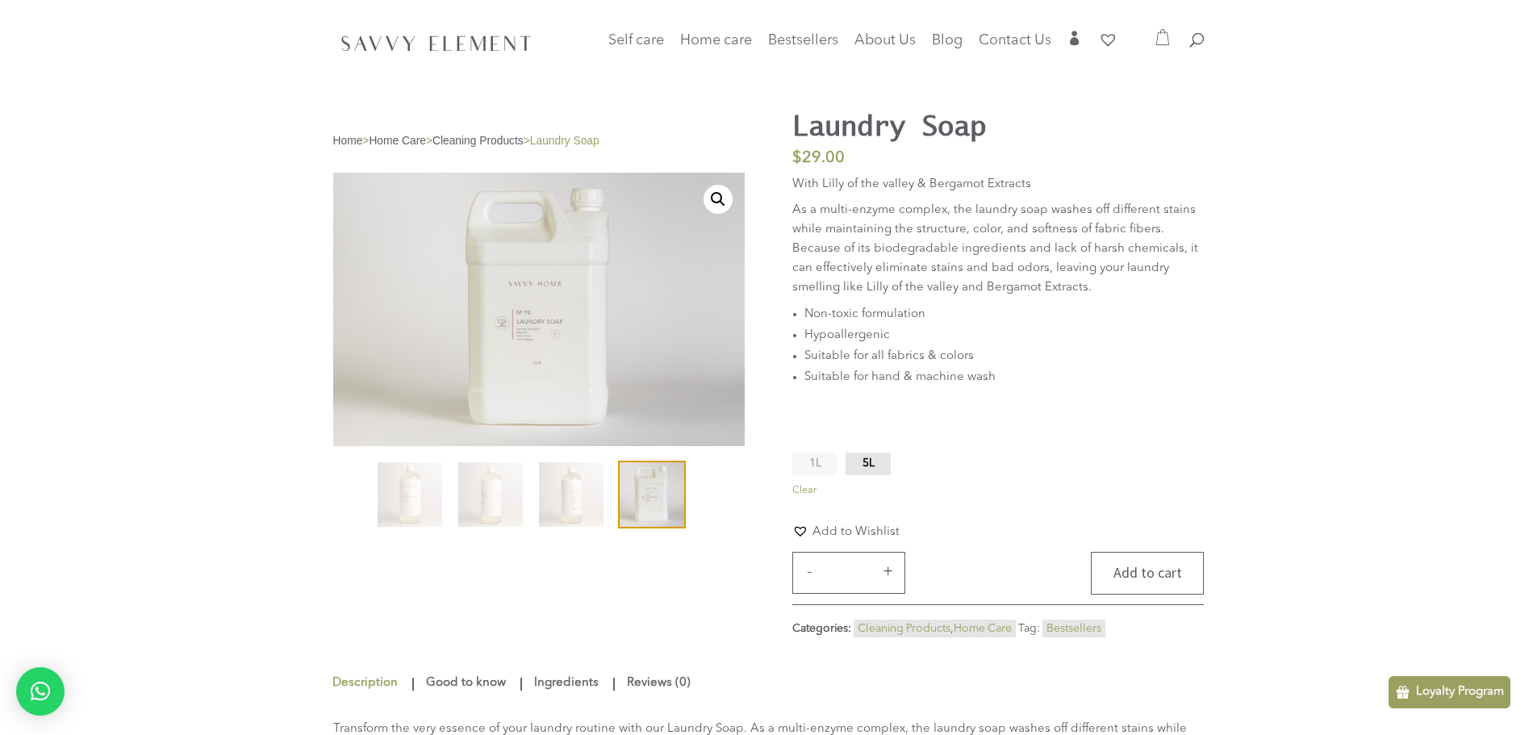
click at [1149, 577] on button "Add to cart" at bounding box center [1147, 573] width 113 height 43
click at [1127, 201] on p "As a multi-enzyme complex, the laundry soap washes off different stains while m…" at bounding box center [998, 251] width 412 height 103
click at [1161, 37] on icon at bounding box center [1163, 37] width 16 height 16
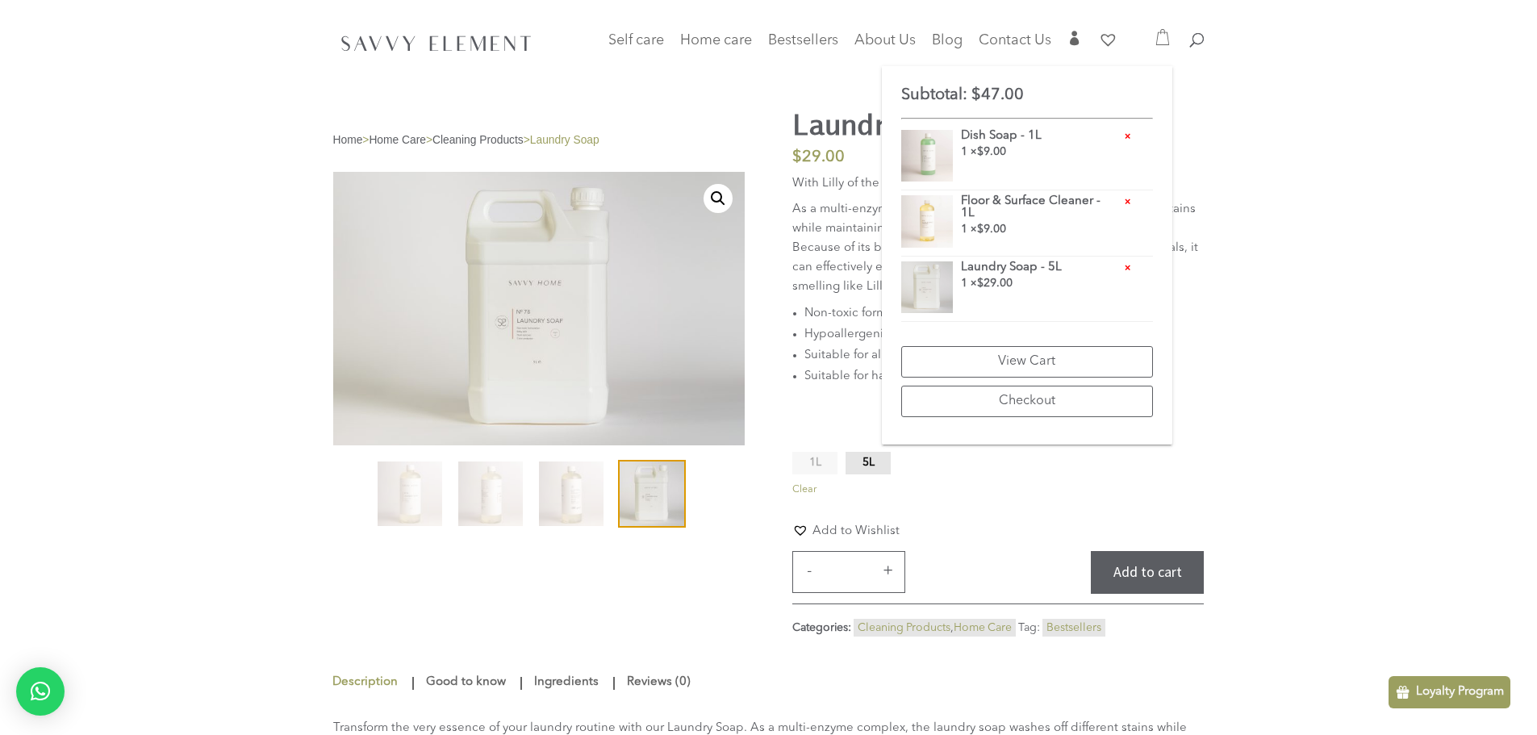
click at [1130, 199] on span "×" at bounding box center [1127, 201] width 11 height 11
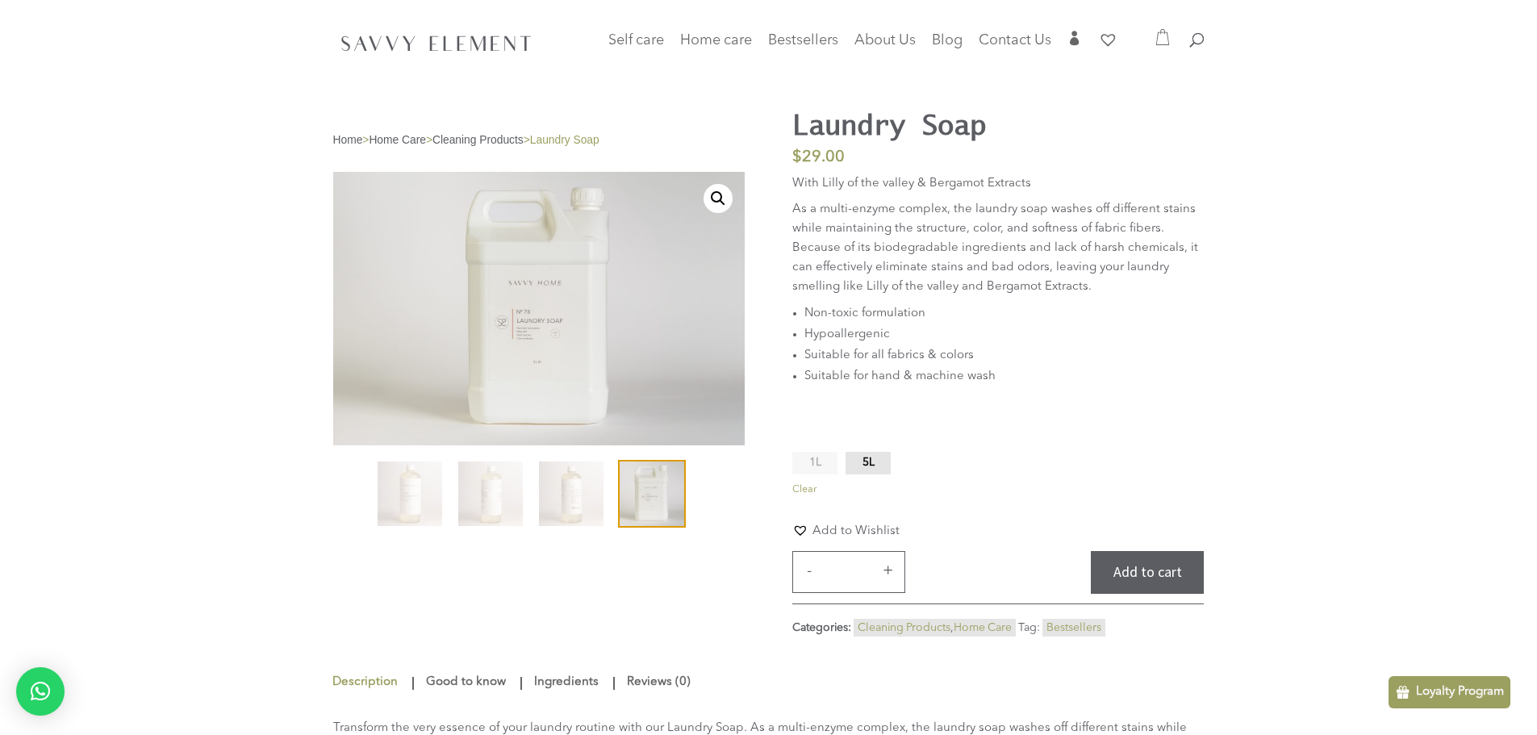
click at [1162, 30] on icon at bounding box center [1163, 37] width 16 height 16
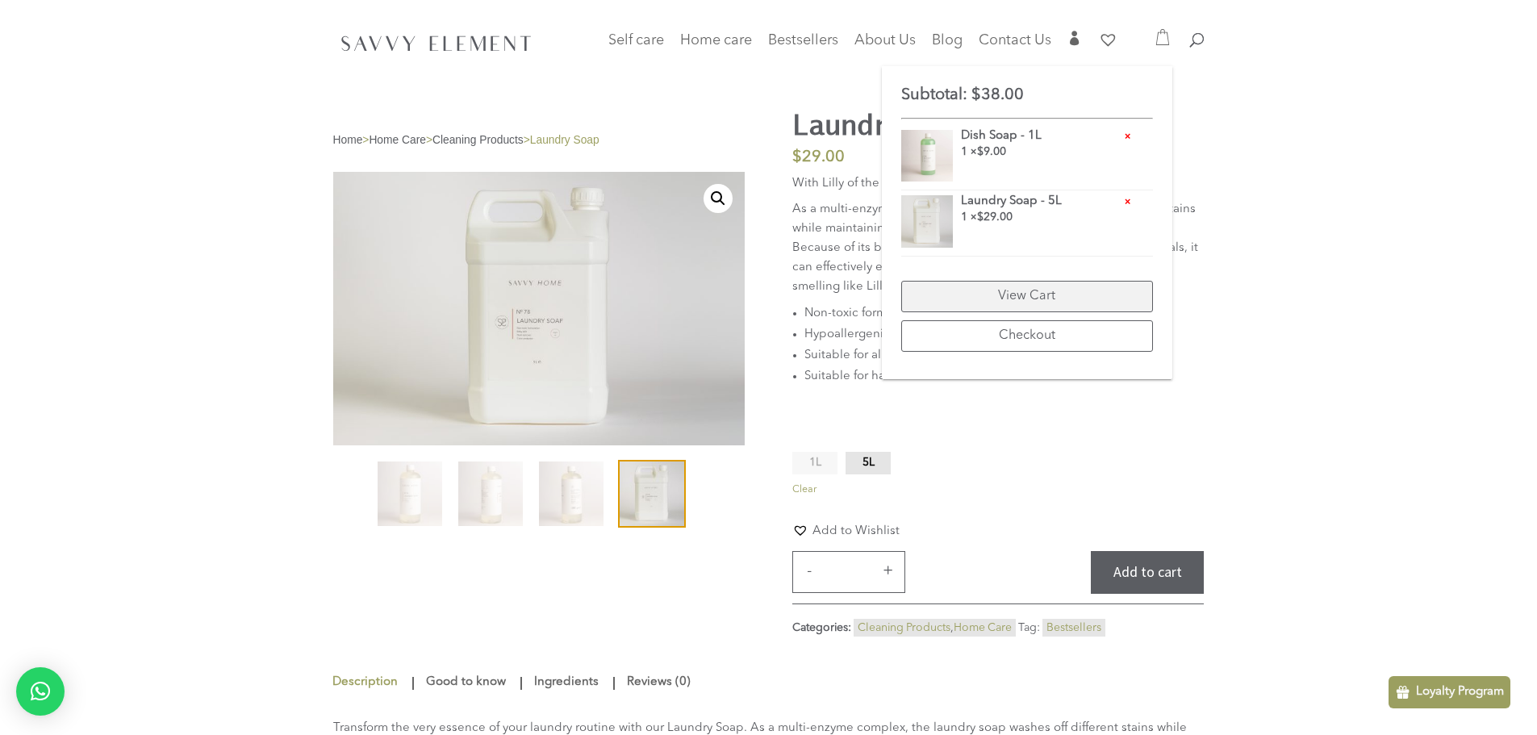
click at [1042, 292] on link "View Cart" at bounding box center [1027, 296] width 252 height 31
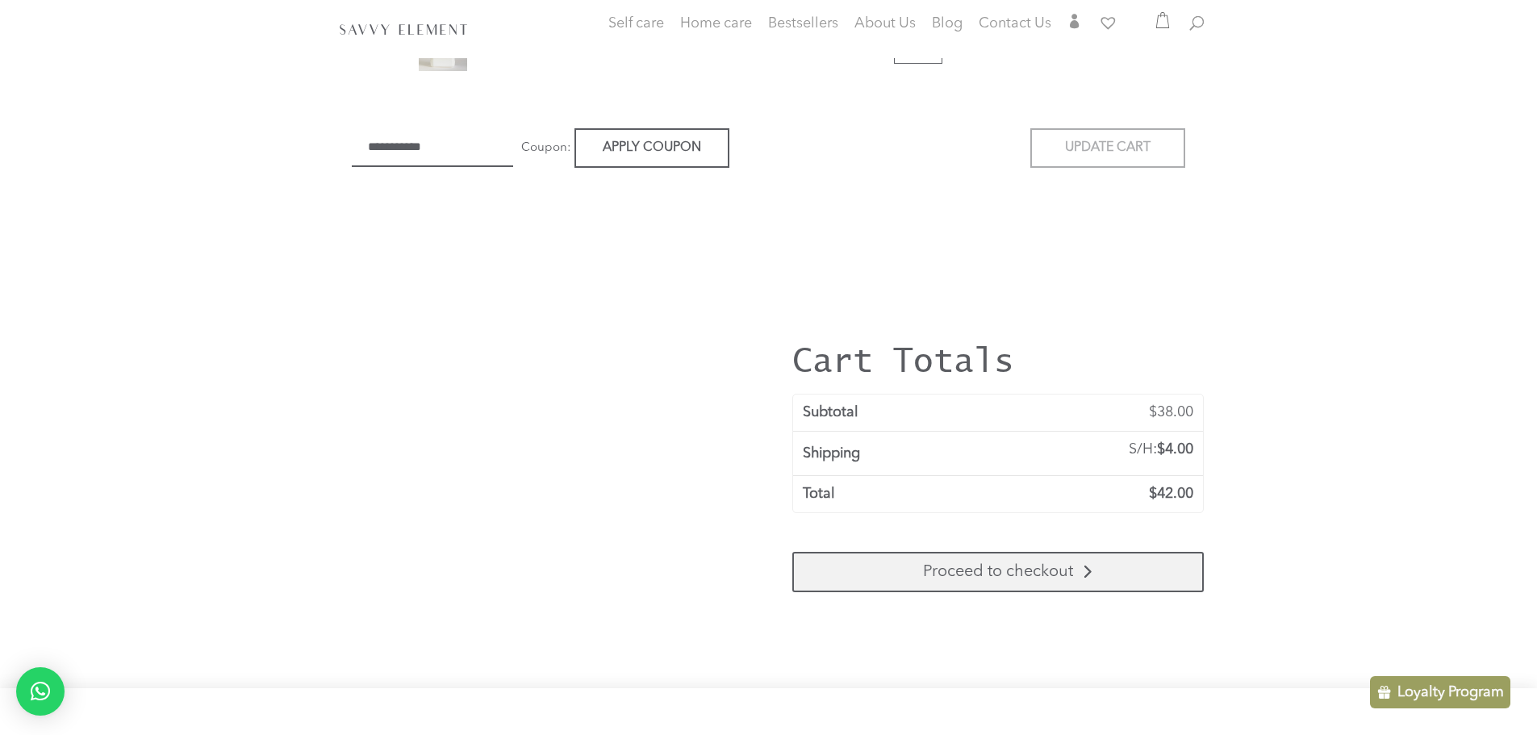
scroll to position [555, 0]
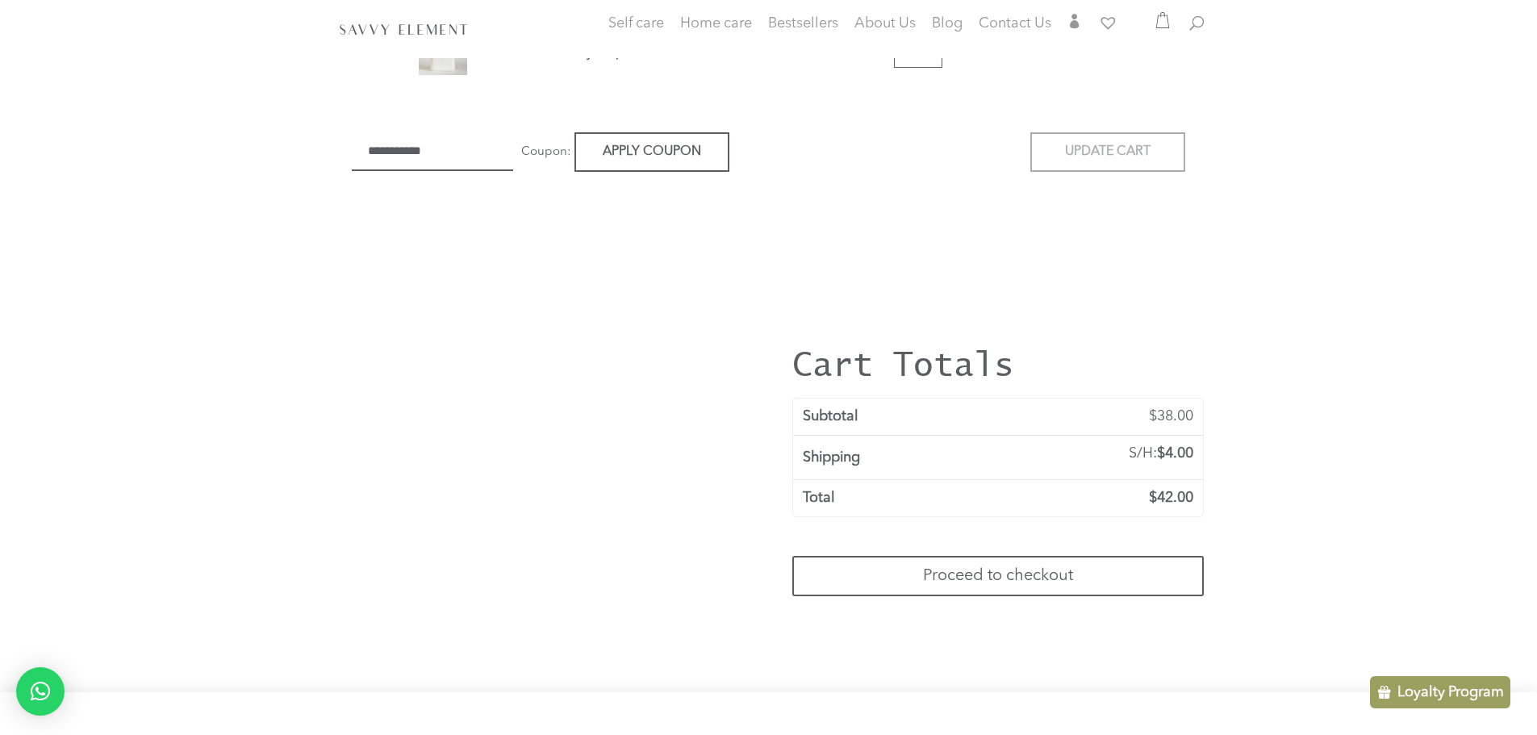
click at [1435, 207] on div "Cart My Cart SavvyElement 5" at bounding box center [768, 69] width 1537 height 1248
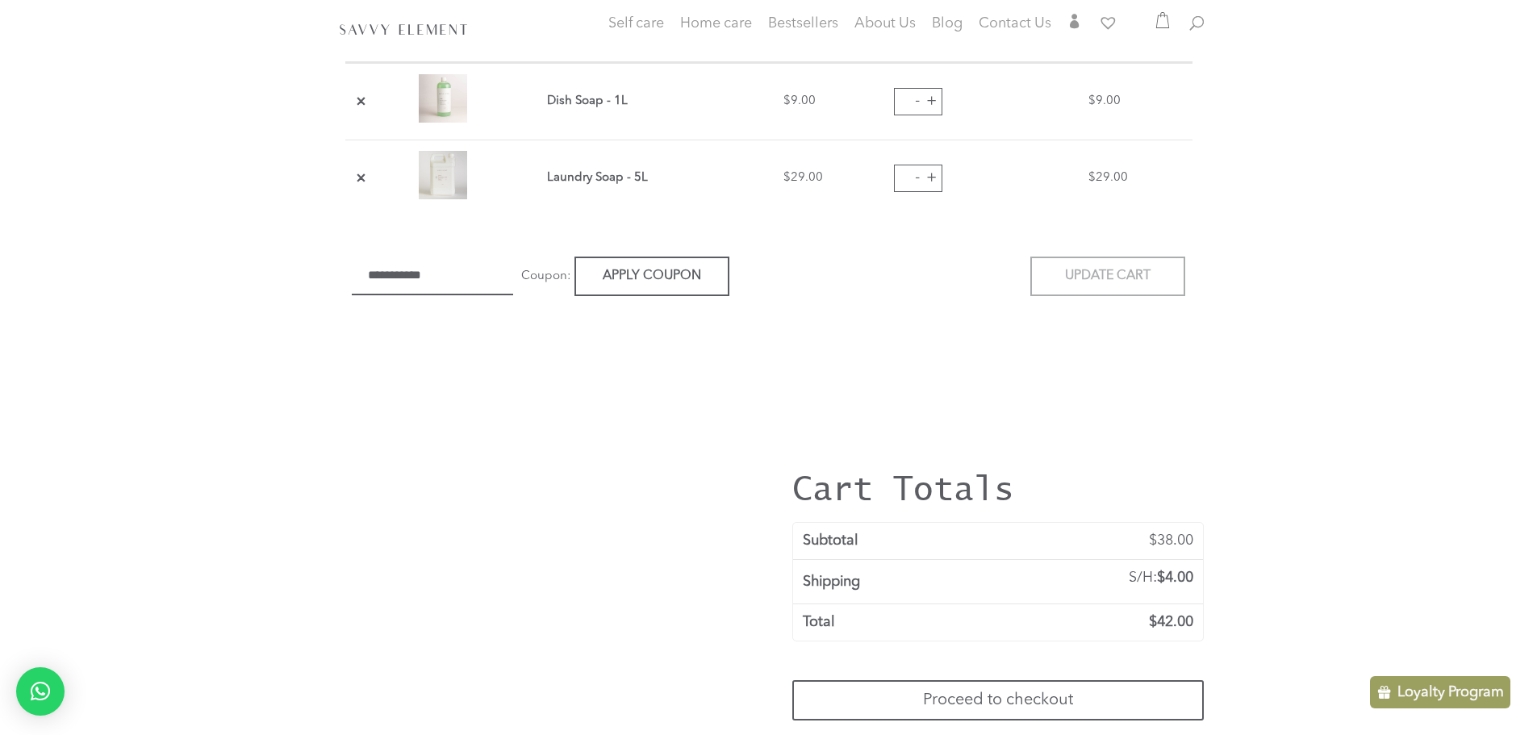
scroll to position [0, 0]
